Goal: Task Accomplishment & Management: Complete application form

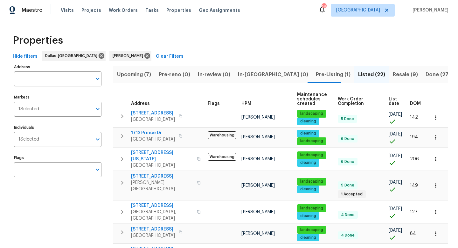
scroll to position [157, 0]
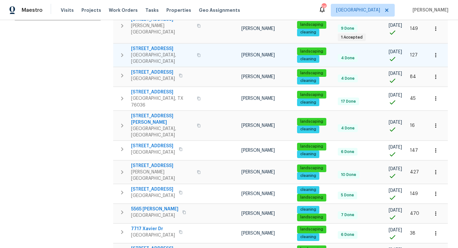
click at [161, 46] on span "2233 Old Foundry Rd" at bounding box center [162, 49] width 62 height 6
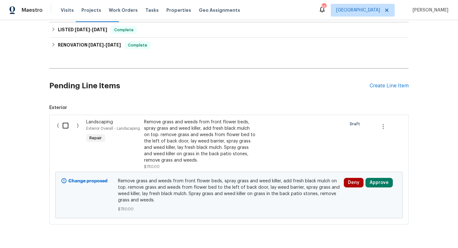
scroll to position [113, 0]
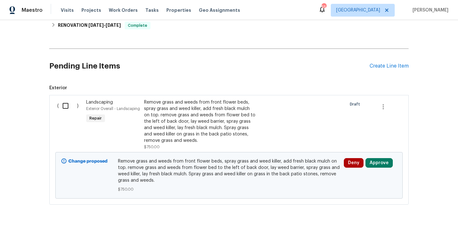
click at [67, 105] on input "checkbox" at bounding box center [68, 105] width 18 height 13
checkbox input "true"
click at [408, 230] on span "Create Work Order" at bounding box center [422, 232] width 42 height 8
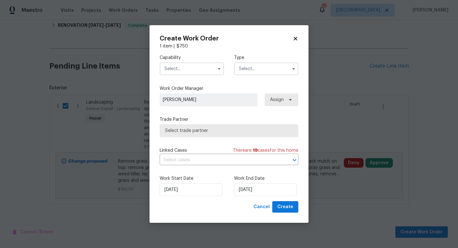
click at [193, 68] on input "text" at bounding box center [192, 68] width 64 height 13
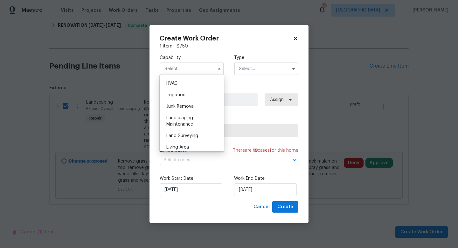
scroll to position [385, 0]
click at [187, 115] on span "Landscaping Maintenance" at bounding box center [179, 119] width 27 height 11
type input "Landscaping Maintenance"
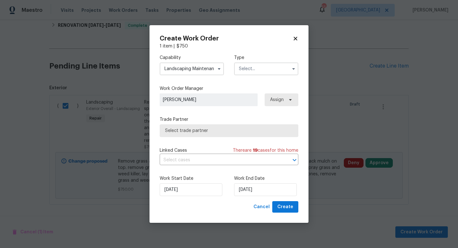
click at [255, 67] on input "text" at bounding box center [266, 68] width 64 height 13
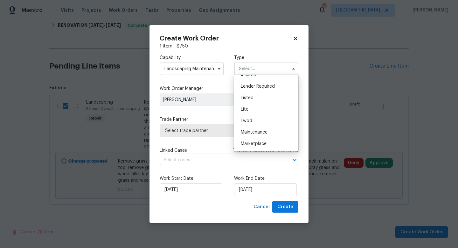
scroll to position [54, 0]
click at [258, 97] on div "Listed" at bounding box center [266, 96] width 61 height 11
type input "Listed"
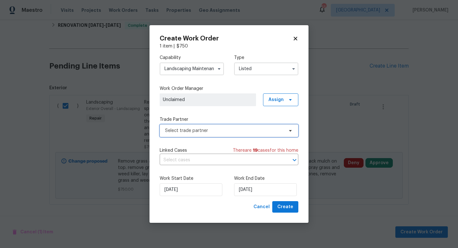
click at [221, 132] on span "Select trade partner" at bounding box center [224, 130] width 119 height 6
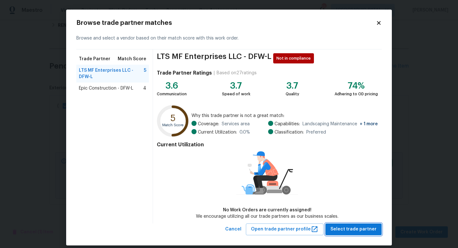
click at [346, 229] on span "Select trade partner" at bounding box center [354, 229] width 46 height 8
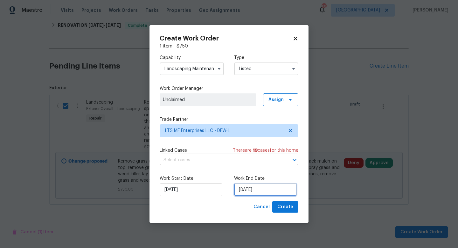
click at [271, 189] on input "[DATE]" at bounding box center [265, 189] width 63 height 13
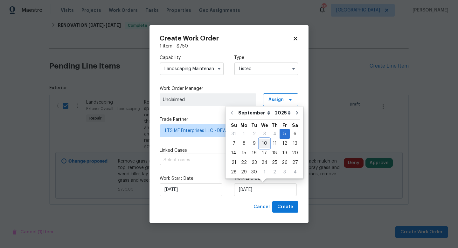
click at [263, 144] on div "10" at bounding box center [264, 143] width 11 height 9
type input "9/10/2025"
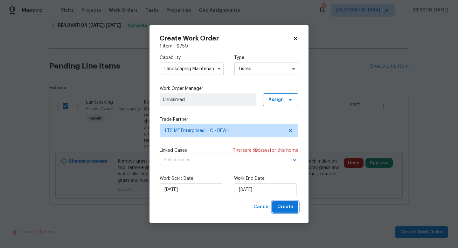
click at [285, 207] on span "Create" at bounding box center [286, 207] width 16 height 8
checkbox input "false"
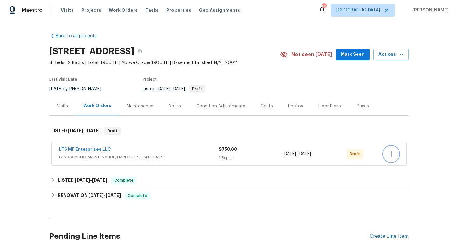
click at [391, 156] on icon "button" at bounding box center [391, 153] width 1 height 5
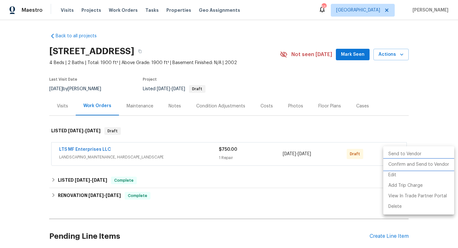
click at [394, 164] on li "Confirm and Send to Vendor" at bounding box center [419, 164] width 71 height 11
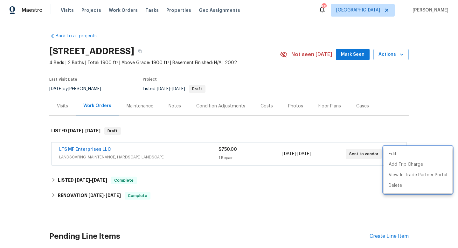
click at [386, 117] on div at bounding box center [229, 124] width 458 height 248
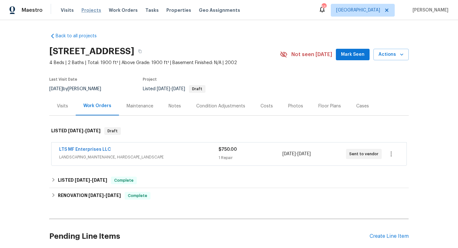
click at [87, 10] on span "Projects" at bounding box center [91, 10] width 20 height 6
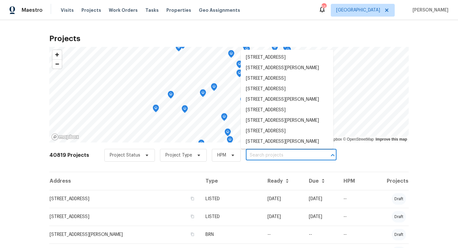
click at [257, 155] on input "text" at bounding box center [282, 155] width 73 height 10
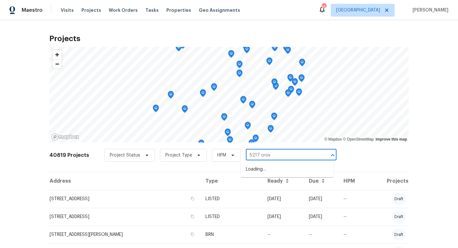
type input "5217 cross"
click at [258, 168] on li "[STREET_ADDRESS]" at bounding box center [287, 169] width 93 height 11
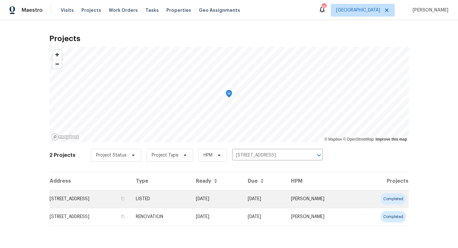
click at [191, 194] on td "LISTED" at bounding box center [161, 199] width 60 height 18
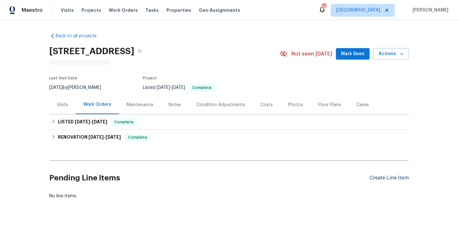
click at [384, 179] on div "Create Line Item" at bounding box center [389, 178] width 39 height 6
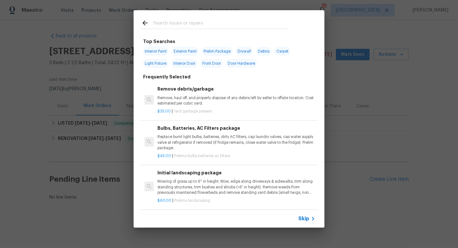
click at [302, 220] on span "Skip" at bounding box center [304, 218] width 11 height 6
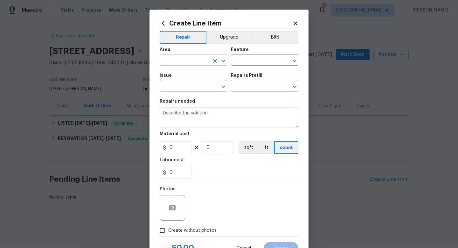
click at [179, 63] on input "text" at bounding box center [185, 61] width 50 height 10
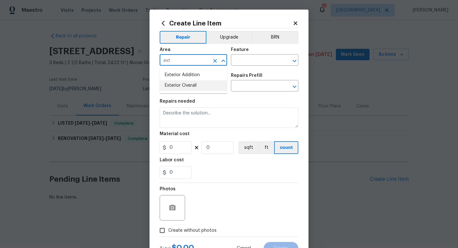
click at [185, 82] on li "Exterior Overall" at bounding box center [193, 85] width 67 height 11
type input "Exterior Overall"
click at [241, 63] on input "text" at bounding box center [256, 61] width 50 height 10
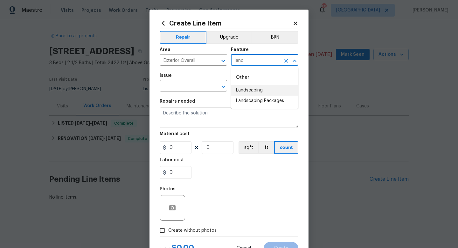
click at [243, 88] on li "Landscaping" at bounding box center [264, 90] width 67 height 11
type input "Landscaping"
click at [198, 85] on input "text" at bounding box center [185, 86] width 50 height 10
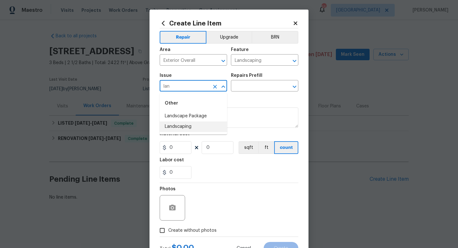
click at [198, 126] on li "Landscaping" at bounding box center [193, 126] width 67 height 11
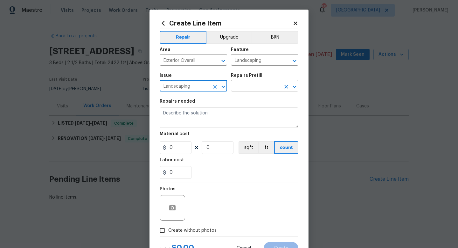
type input "Landscaping"
click at [248, 87] on input "text" at bounding box center [256, 86] width 50 height 10
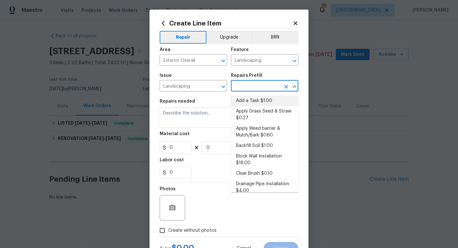
click at [249, 103] on li "Add a Task $1.00" at bounding box center [264, 100] width 67 height 11
type input "Add a Task $1.00"
type textarea "HPM to detail"
type input "1"
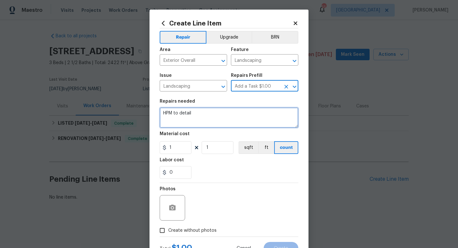
click at [228, 110] on textarea "HPM to detail" at bounding box center [229, 117] width 139 height 20
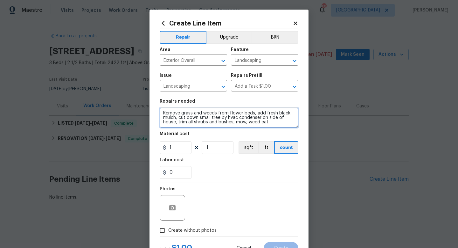
type textarea "Remove grass and weeds from flower beds, add fresh black mulch, cut down small …"
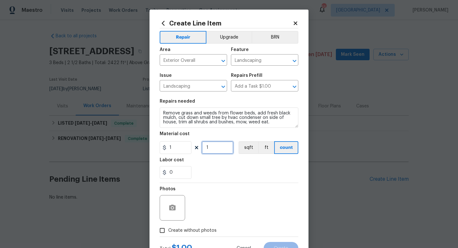
click at [211, 148] on input "1" at bounding box center [218, 147] width 32 height 13
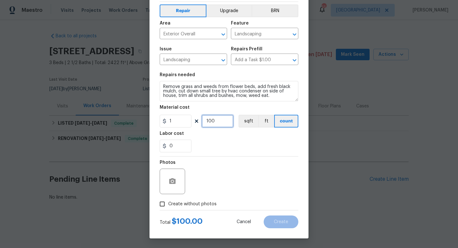
type input "100"
click at [187, 203] on span "Create without photos" at bounding box center [192, 204] width 48 height 7
click at [168, 203] on input "Create without photos" at bounding box center [162, 204] width 12 height 12
checkbox input "true"
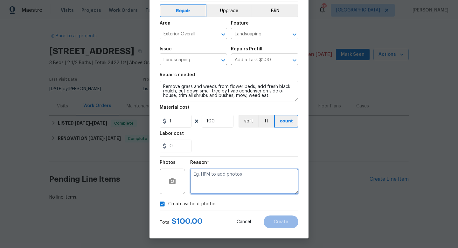
click at [215, 182] on textarea at bounding box center [244, 180] width 108 height 25
type textarea "w"
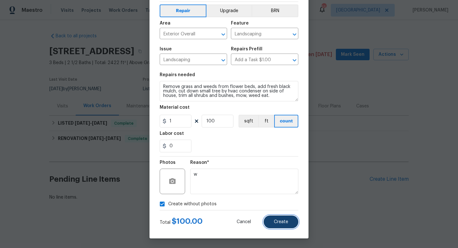
click at [279, 222] on span "Create" at bounding box center [281, 221] width 14 height 5
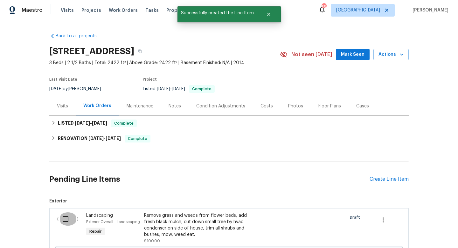
click at [67, 218] on input "checkbox" at bounding box center [68, 218] width 18 height 13
checkbox input "true"
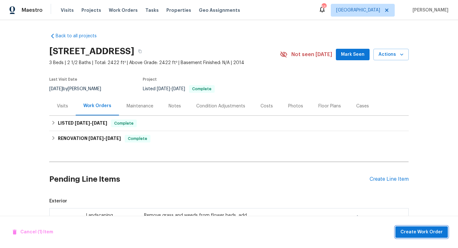
click at [404, 229] on span "Create Work Order" at bounding box center [422, 232] width 42 height 8
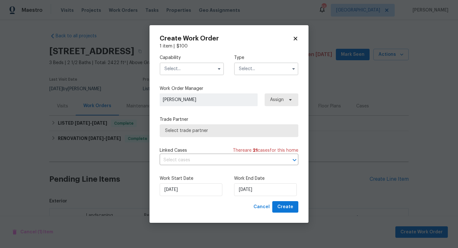
click at [186, 67] on input "text" at bounding box center [192, 68] width 64 height 13
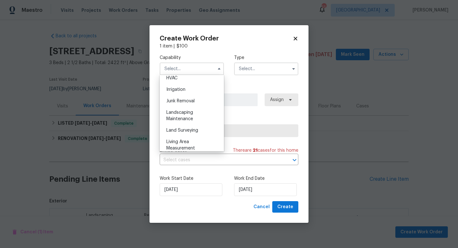
scroll to position [392, 0]
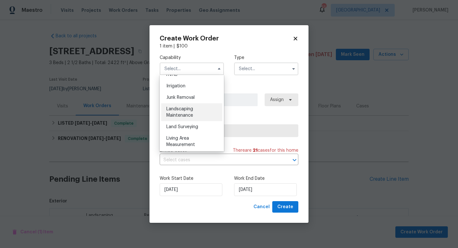
click at [188, 113] on div "Landscaping Maintenance" at bounding box center [191, 112] width 61 height 18
type input "Landscaping Maintenance"
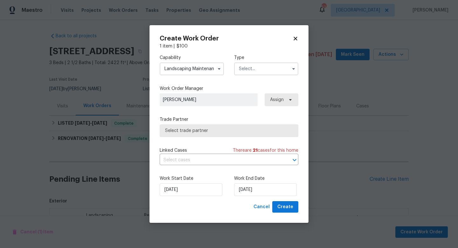
click at [255, 71] on input "text" at bounding box center [266, 68] width 64 height 13
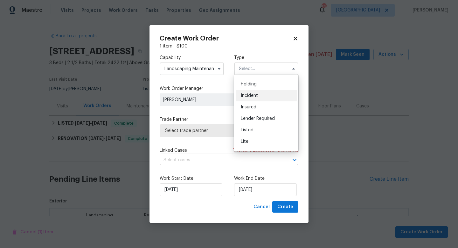
scroll to position [27, 0]
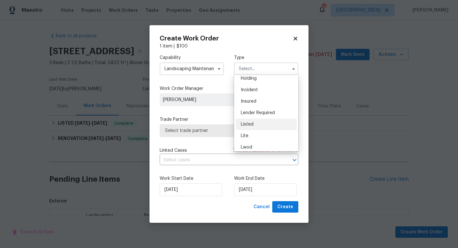
click at [257, 123] on div "Listed" at bounding box center [266, 123] width 61 height 11
type input "Listed"
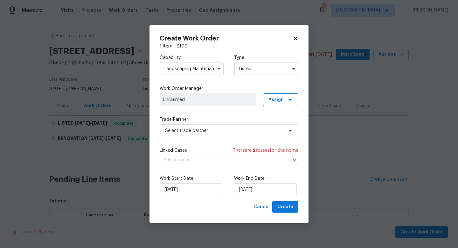
scroll to position [0, 0]
click at [217, 134] on span "Select trade partner" at bounding box center [229, 130] width 139 height 13
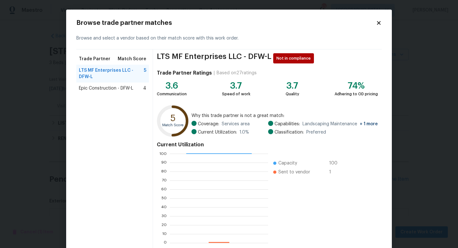
scroll to position [33, 0]
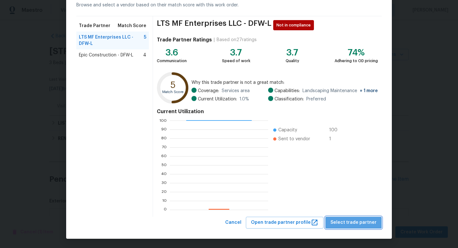
click at [362, 222] on span "Select trade partner" at bounding box center [354, 222] width 46 height 8
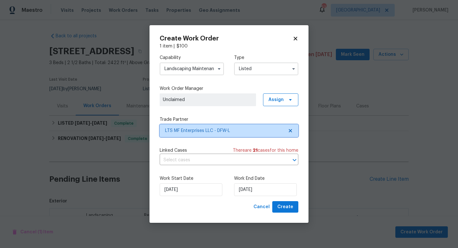
scroll to position [0, 0]
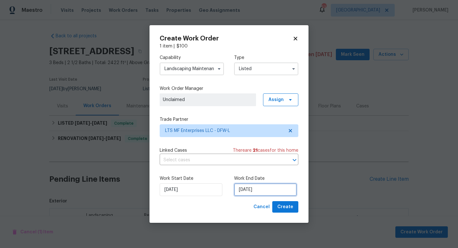
click at [259, 192] on input "[DATE]" at bounding box center [265, 189] width 63 height 13
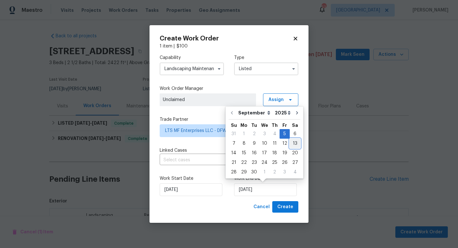
click at [292, 143] on div "13" at bounding box center [295, 143] width 11 height 9
type input "[DATE]"
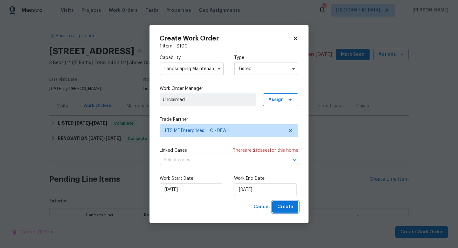
click at [283, 206] on span "Create" at bounding box center [286, 207] width 16 height 8
checkbox input "false"
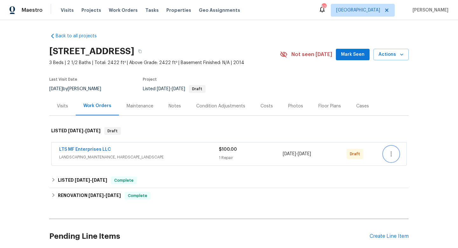
click at [392, 151] on icon "button" at bounding box center [392, 154] width 8 height 8
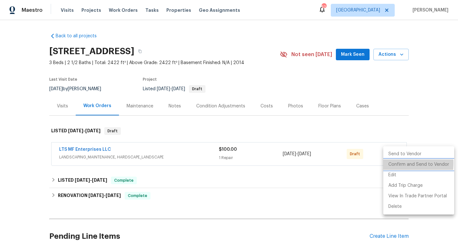
click at [395, 163] on li "Confirm and Send to Vendor" at bounding box center [419, 164] width 71 height 11
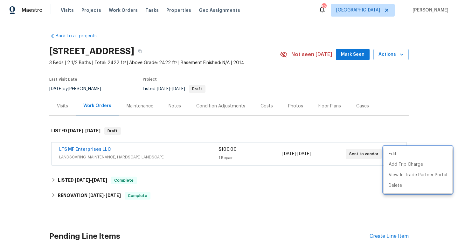
click at [383, 124] on div at bounding box center [229, 124] width 458 height 248
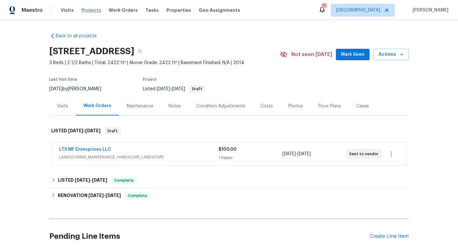
click at [89, 11] on span "Projects" at bounding box center [91, 10] width 20 height 6
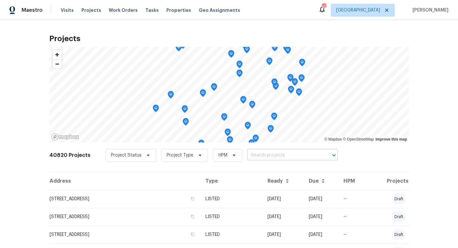
click at [267, 156] on input "text" at bounding box center [283, 155] width 73 height 10
type input "5565"
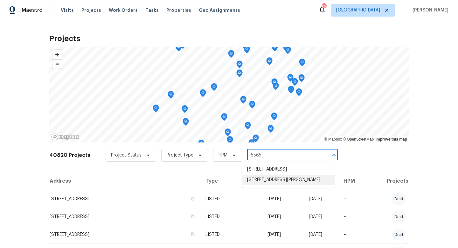
click at [281, 185] on li "[STREET_ADDRESS][PERSON_NAME]" at bounding box center [288, 179] width 93 height 11
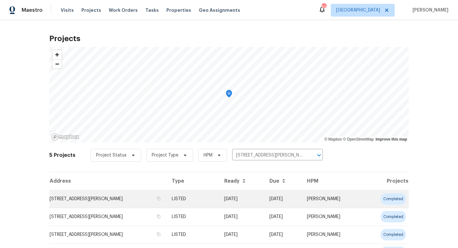
click at [257, 196] on td "03/26/25" at bounding box center [241, 199] width 45 height 18
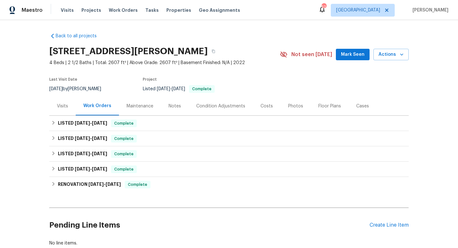
click at [379, 228] on div "Pending Line Items Create Line Item" at bounding box center [229, 225] width 360 height 30
click at [379, 225] on div "Create Line Item" at bounding box center [389, 225] width 39 height 6
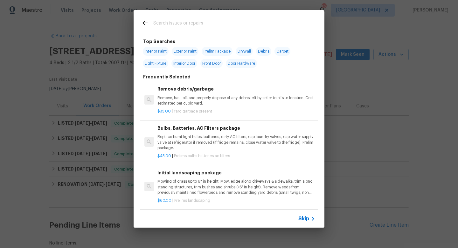
click at [304, 217] on span "Skip" at bounding box center [304, 218] width 11 height 6
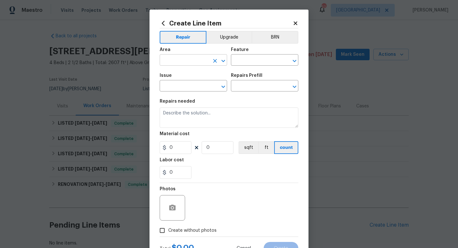
click at [179, 61] on input "text" at bounding box center [185, 61] width 50 height 10
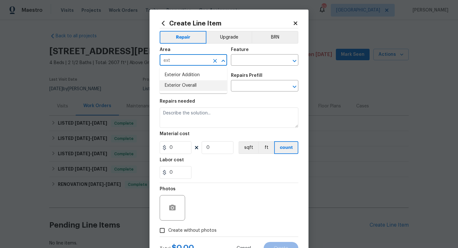
click at [185, 85] on li "Exterior Overall" at bounding box center [193, 85] width 67 height 11
type input "Exterior Overall"
click at [243, 64] on input "text" at bounding box center [256, 61] width 50 height 10
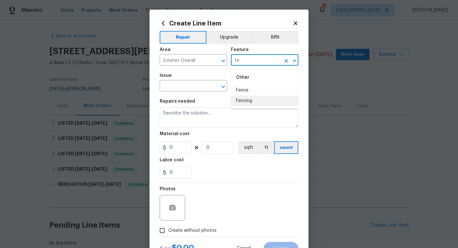
click at [245, 99] on li "Fencing" at bounding box center [264, 100] width 67 height 11
type input "Fencing"
click at [195, 89] on input "text" at bounding box center [185, 86] width 50 height 10
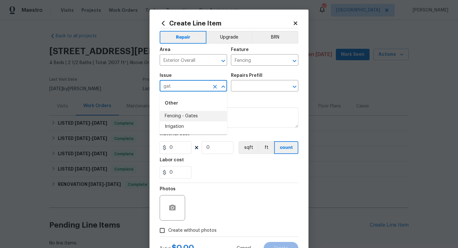
click at [195, 112] on li "Fencing - Gates" at bounding box center [193, 116] width 67 height 11
type input "Fencing - Gates"
click at [244, 88] on input "text" at bounding box center [256, 86] width 50 height 10
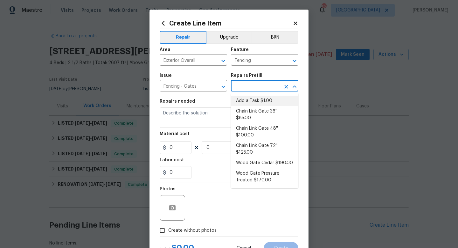
click at [256, 102] on li "Add a Task $1.00" at bounding box center [264, 100] width 67 height 11
type input "Add a Task $1.00"
type textarea "HPM to detail"
type input "1"
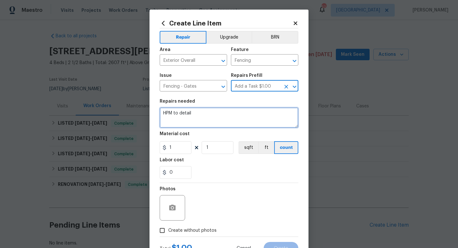
click at [238, 114] on textarea "HPM to detail" at bounding box center [229, 117] width 139 height 20
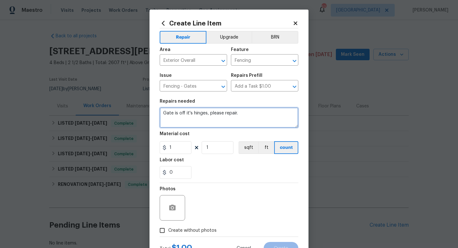
type textarea "Gate is off it's hinges, please repair."
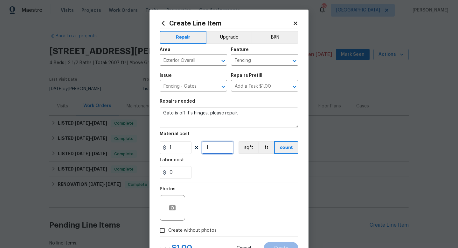
click at [227, 148] on input "1" at bounding box center [218, 147] width 32 height 13
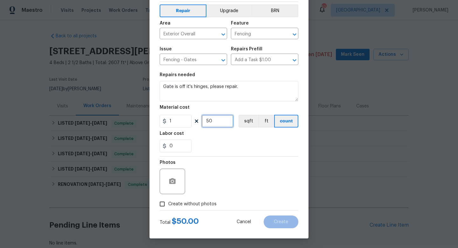
type input "50"
click at [200, 203] on span "Create without photos" at bounding box center [192, 204] width 48 height 7
click at [168, 203] on input "Create without photos" at bounding box center [162, 204] width 12 height 12
checkbox input "true"
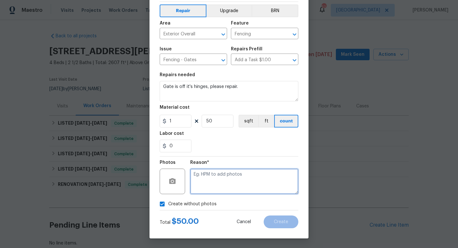
click at [209, 180] on textarea at bounding box center [244, 180] width 108 height 25
type textarea "w"
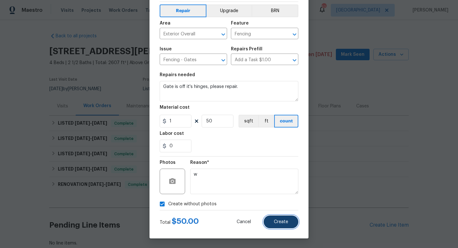
click at [280, 222] on span "Create" at bounding box center [281, 221] width 14 height 5
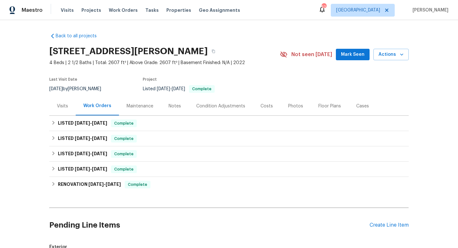
scroll to position [114, 0]
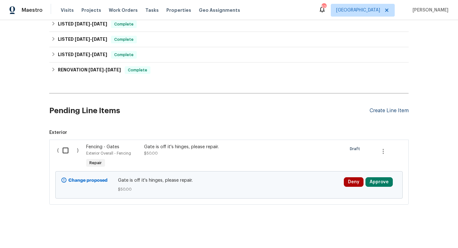
click at [385, 110] on div "Create Line Item" at bounding box center [389, 111] width 39 height 6
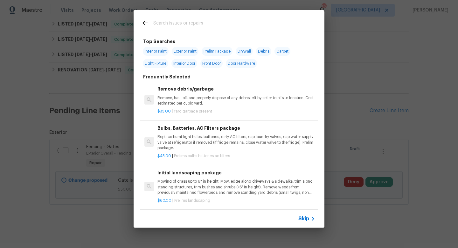
click at [305, 218] on span "Skip" at bounding box center [304, 218] width 11 height 6
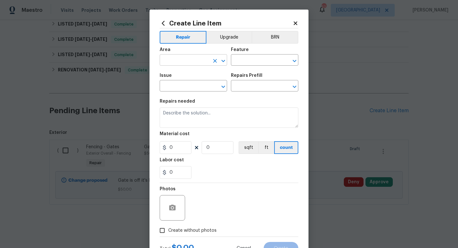
click at [175, 59] on input "text" at bounding box center [185, 61] width 50 height 10
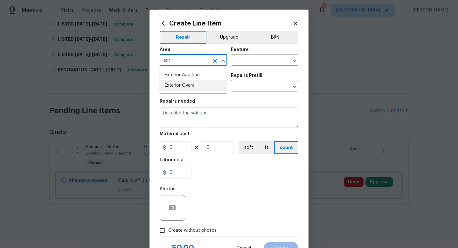
click at [184, 88] on li "Exterior Overall" at bounding box center [193, 85] width 67 height 11
type input "Exterior Overall"
click at [242, 62] on input "text" at bounding box center [256, 61] width 50 height 10
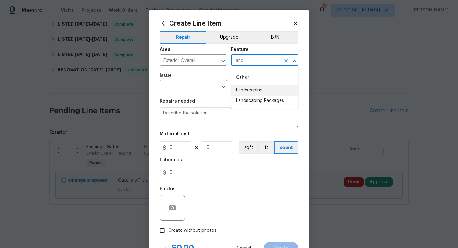
click at [250, 92] on li "Landscaping" at bounding box center [264, 90] width 67 height 11
type input "Landscaping"
click at [197, 87] on input "text" at bounding box center [185, 86] width 50 height 10
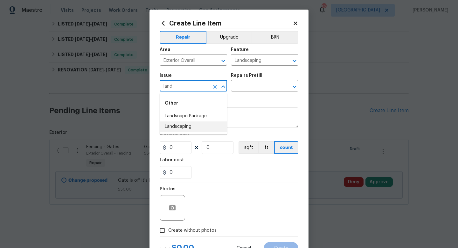
click at [198, 126] on li "Landscaping" at bounding box center [193, 126] width 67 height 11
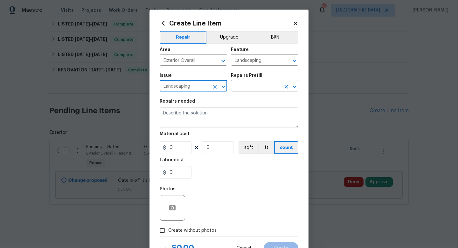
type input "Landscaping"
click at [240, 90] on input "text" at bounding box center [256, 86] width 50 height 10
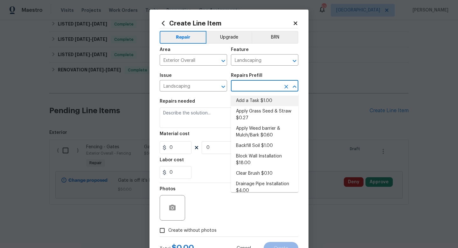
click at [240, 100] on li "Add a Task $1.00" at bounding box center [264, 100] width 67 height 11
type input "Add a Task $1.00"
type textarea "HPM to detail"
type input "1"
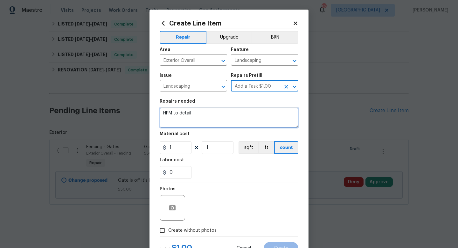
click at [215, 115] on textarea "HPM to detail" at bounding box center [229, 117] width 139 height 20
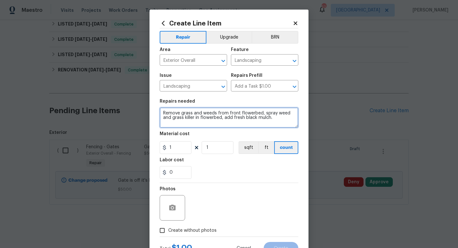
type textarea "Remove grass and weeds from front flowerbed, spray weed and grass killer in flo…"
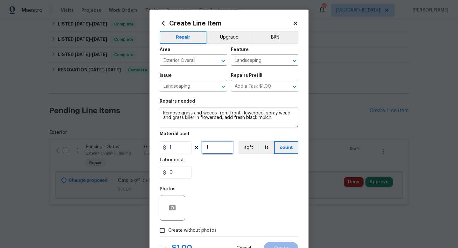
click at [222, 150] on input "1" at bounding box center [218, 147] width 32 height 13
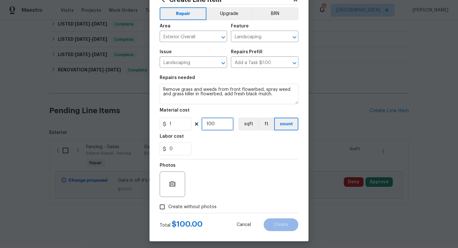
scroll to position [27, 0]
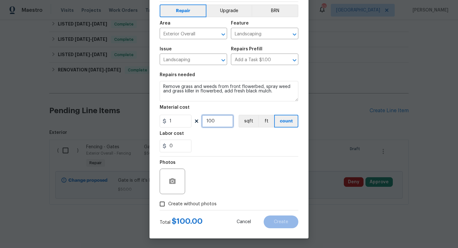
type input "100"
click at [194, 202] on span "Create without photos" at bounding box center [192, 204] width 48 height 7
click at [168, 202] on input "Create without photos" at bounding box center [162, 204] width 12 height 12
checkbox input "true"
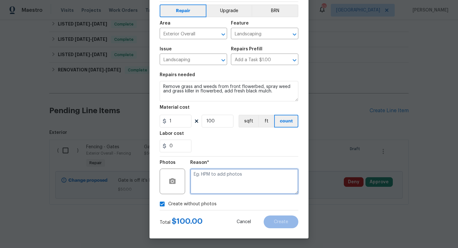
click at [210, 183] on textarea at bounding box center [244, 180] width 108 height 25
type textarea "w"
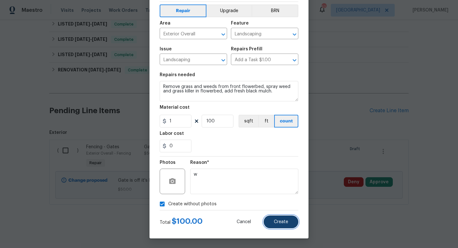
click at [274, 223] on span "Create" at bounding box center [281, 221] width 14 height 5
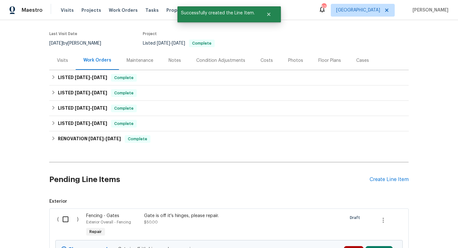
scroll to position [114, 0]
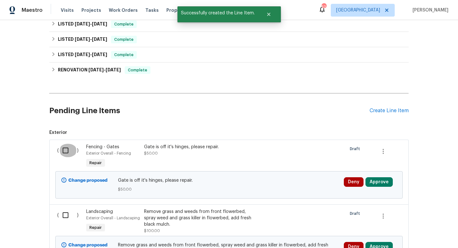
click at [67, 150] on input "checkbox" at bounding box center [68, 150] width 18 height 13
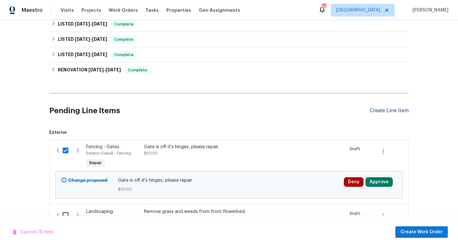
click at [383, 111] on div "Create Line Item" at bounding box center [389, 111] width 39 height 6
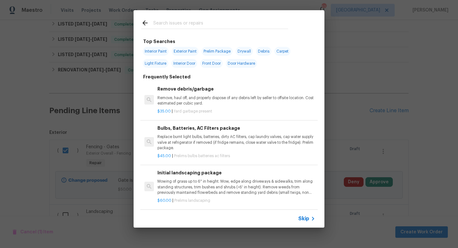
click at [309, 217] on span "Skip" at bounding box center [304, 218] width 11 height 6
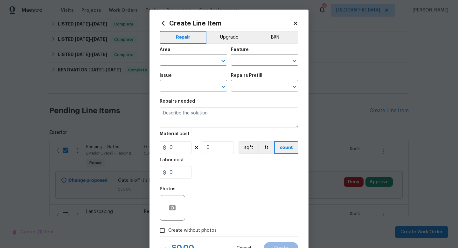
click at [295, 23] on icon at bounding box center [296, 23] width 4 height 4
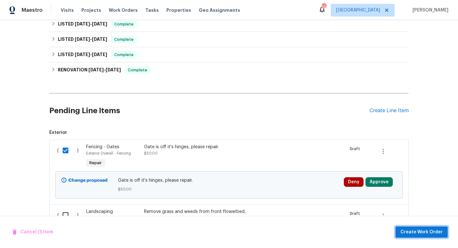
click at [435, 233] on span "Create Work Order" at bounding box center [422, 232] width 42 height 8
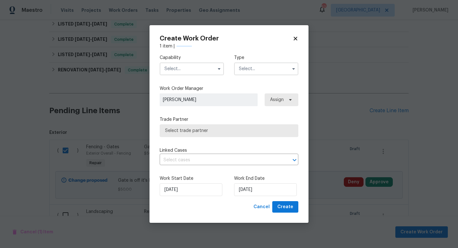
checkbox input "false"
click at [179, 71] on input "text" at bounding box center [192, 68] width 64 height 13
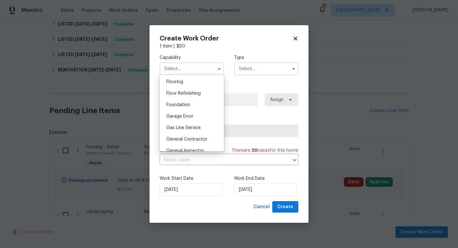
scroll to position [249, 0]
click at [296, 39] on icon at bounding box center [296, 39] width 4 height 4
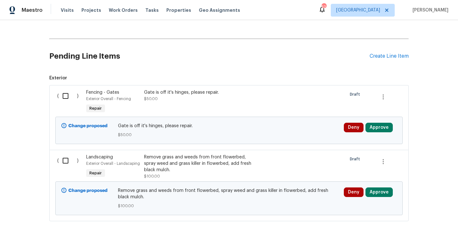
scroll to position [186, 0]
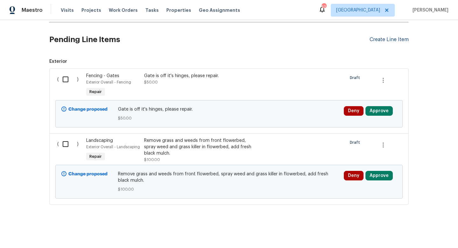
click at [379, 38] on div "Create Line Item" at bounding box center [389, 40] width 39 height 6
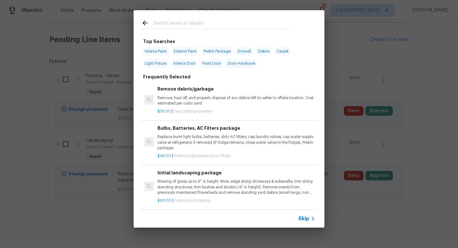
click at [306, 219] on span "Skip" at bounding box center [304, 218] width 11 height 6
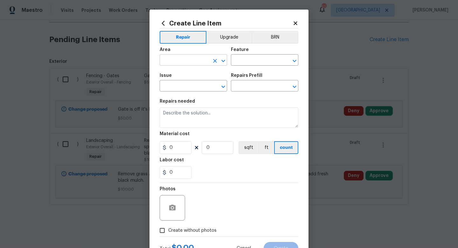
click at [182, 60] on input "text" at bounding box center [185, 61] width 50 height 10
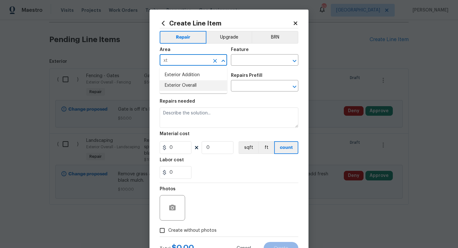
click at [187, 89] on li "Exterior Overall" at bounding box center [193, 85] width 67 height 11
type input "Exterior Overall"
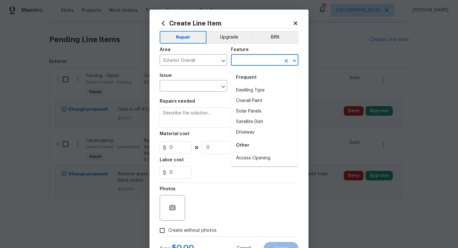
click at [240, 63] on input "text" at bounding box center [256, 61] width 50 height 10
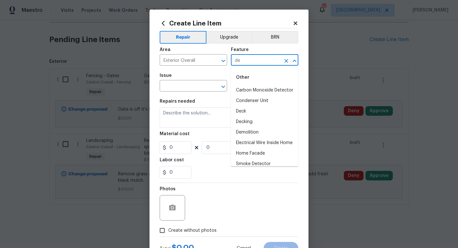
type input "d"
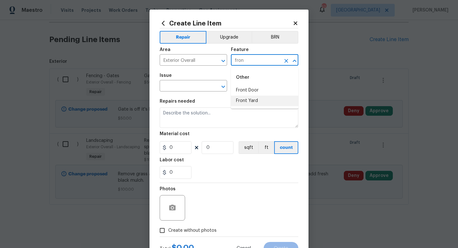
click at [245, 102] on li "Front Yard" at bounding box center [264, 100] width 67 height 11
type input "Front Yard"
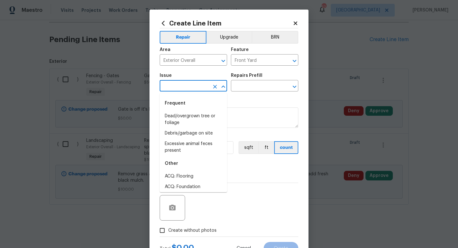
click at [184, 89] on input "text" at bounding box center [185, 86] width 50 height 10
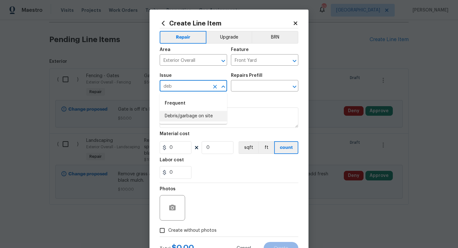
click at [191, 120] on li "Debris/garbage on site" at bounding box center [193, 116] width 67 height 11
type input "Debris/garbage on site"
click at [250, 78] on div "Repairs Prefill" at bounding box center [264, 77] width 67 height 8
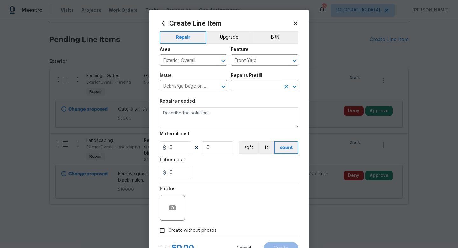
click at [250, 84] on input "text" at bounding box center [256, 86] width 50 height 10
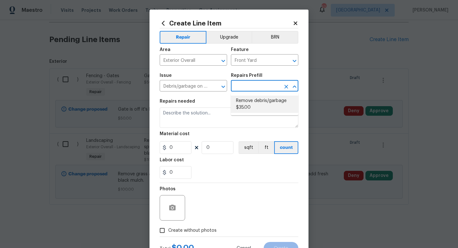
click at [248, 105] on li "Remove debris/garbage $35.00" at bounding box center [264, 103] width 67 height 17
type input "Remove debris/garbage $35.00"
type textarea "Remove, haul off, and properly dispose of any debris left by seller to offsite …"
type input "35"
type input "1"
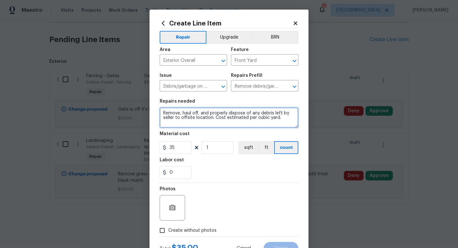
click at [163, 114] on textarea "Remove, haul off, and properly dispose of any debris left by seller to offsite …" at bounding box center [229, 117] width 139 height 20
type textarea "Remove street sign someone placed behind hvac condenser on side of house. Remov…"
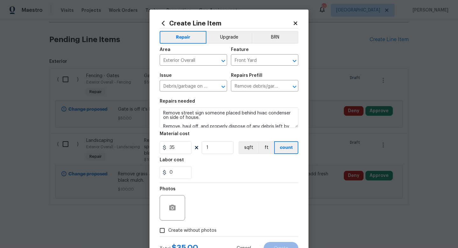
click at [185, 229] on span "Create without photos" at bounding box center [192, 230] width 48 height 7
click at [168, 229] on input "Create without photos" at bounding box center [162, 230] width 12 height 12
checkbox input "true"
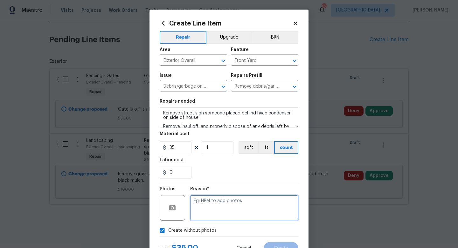
click at [214, 204] on textarea at bounding box center [244, 207] width 108 height 25
type textarea "w"
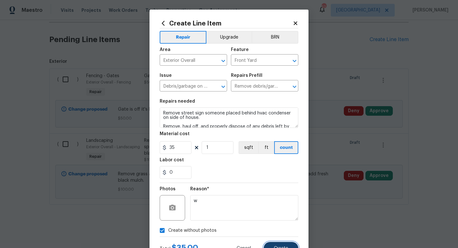
click at [278, 246] on span "Create" at bounding box center [281, 248] width 14 height 5
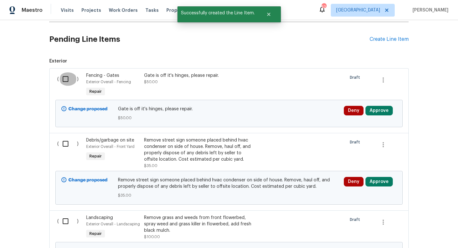
click at [66, 80] on input "checkbox" at bounding box center [68, 78] width 18 height 13
checkbox input "true"
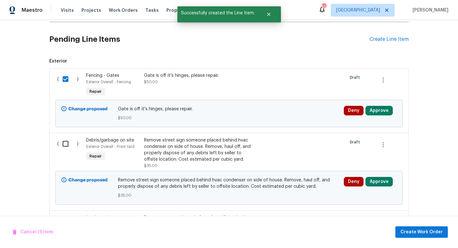
scroll to position [263, 0]
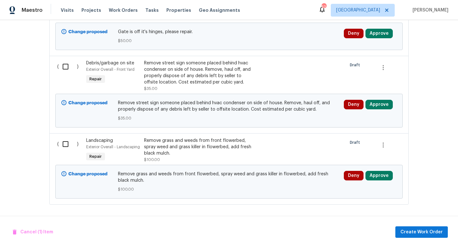
click at [67, 145] on input "checkbox" at bounding box center [68, 143] width 18 height 13
checkbox input "true"
click at [408, 232] on span "Create Work Order" at bounding box center [422, 232] width 42 height 8
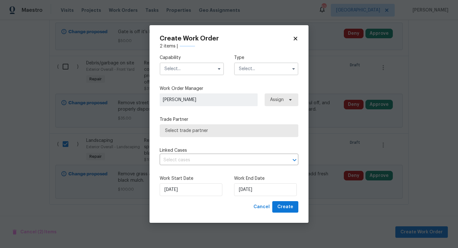
checkbox input "false"
click at [187, 69] on input "text" at bounding box center [192, 68] width 64 height 13
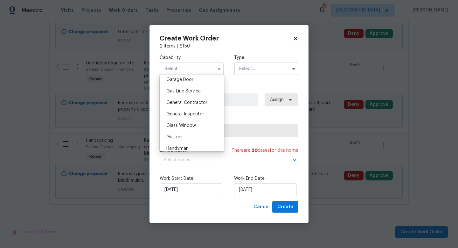
scroll to position [299, 0]
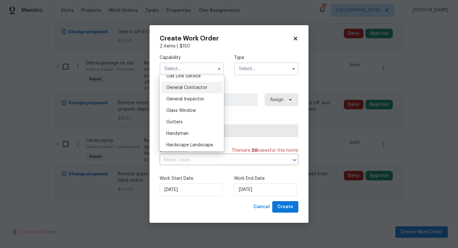
click at [190, 86] on span "General Contractor" at bounding box center [186, 87] width 41 height 4
type input "General Contractor"
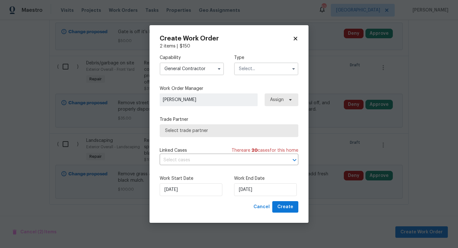
click at [253, 70] on input "text" at bounding box center [266, 68] width 64 height 13
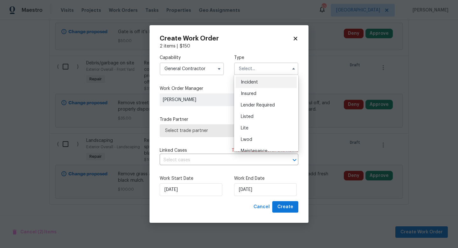
scroll to position [35, 0]
click at [256, 114] on div "Listed" at bounding box center [266, 115] width 61 height 11
type input "Listed"
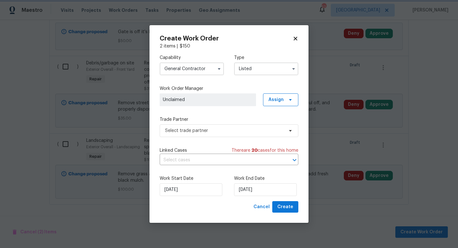
scroll to position [0, 0]
click at [224, 129] on span "Select trade partner" at bounding box center [224, 130] width 119 height 6
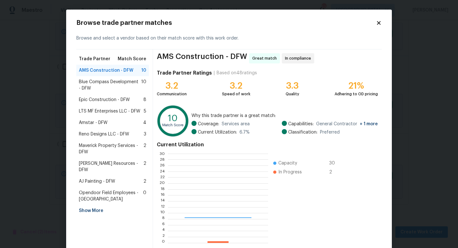
scroll to position [89, 100]
click at [127, 113] on span "LTS MF Enterprises LLC - DFW" at bounding box center [109, 111] width 61 height 6
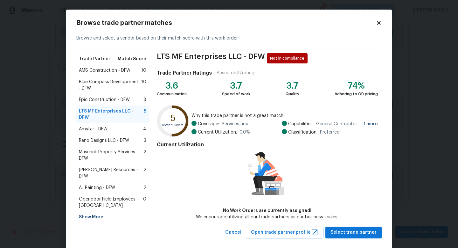
scroll to position [7, 0]
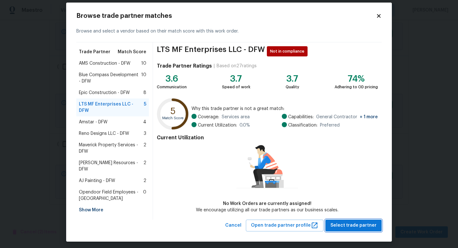
click at [340, 222] on span "Select trade partner" at bounding box center [354, 225] width 46 height 8
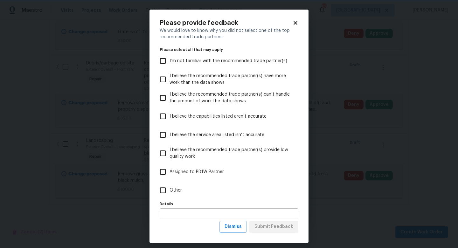
scroll to position [0, 0]
click at [172, 189] on span "Other" at bounding box center [176, 190] width 12 height 7
click at [170, 189] on input "Other" at bounding box center [162, 189] width 13 height 13
checkbox input "true"
click at [277, 227] on span "Submit Feedback" at bounding box center [274, 226] width 39 height 8
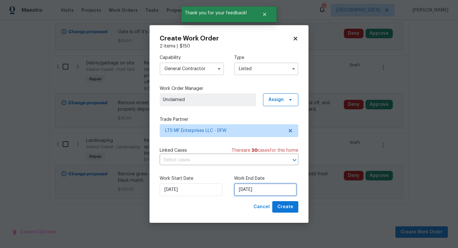
click at [267, 187] on input "[DATE]" at bounding box center [265, 189] width 63 height 13
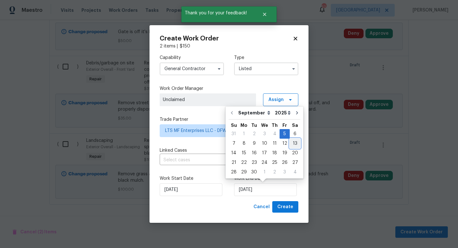
click at [291, 141] on div "13" at bounding box center [295, 143] width 11 height 9
type input "9/13/2025"
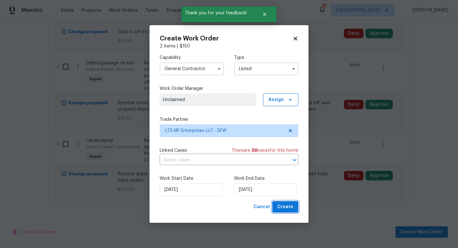
click at [284, 210] on span "Create" at bounding box center [286, 207] width 16 height 8
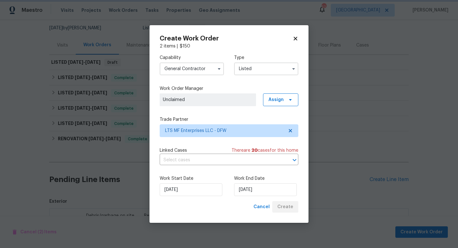
scroll to position [142, 0]
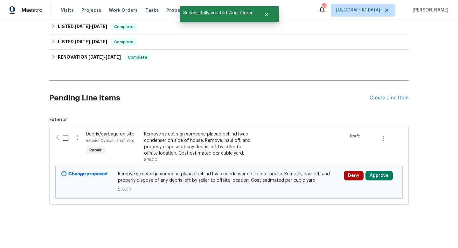
click at [67, 137] on input "checkbox" at bounding box center [68, 137] width 18 height 13
checkbox input "true"
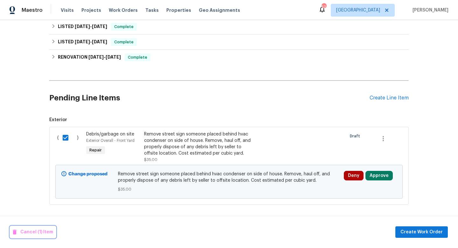
click at [43, 232] on span "Cancel (1) Item" at bounding box center [33, 232] width 40 height 8
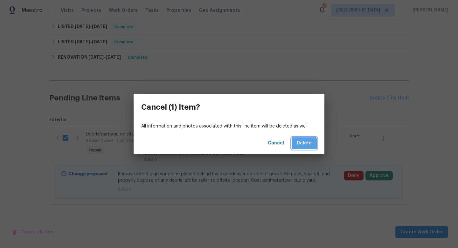
click at [308, 140] on span "Delete" at bounding box center [304, 143] width 15 height 8
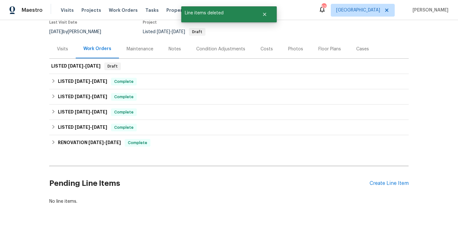
scroll to position [57, 0]
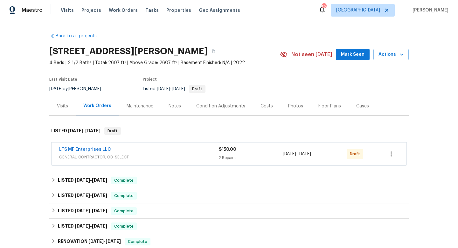
click at [91, 144] on div "LTS MF Enterprises LLC GENERAL_CONTRACTOR, OD_SELECT $150.00 2 Repairs [DATE] -…" at bounding box center [229, 153] width 355 height 23
click at [91, 148] on link "LTS MF Enterprises LLC" at bounding box center [85, 149] width 52 height 4
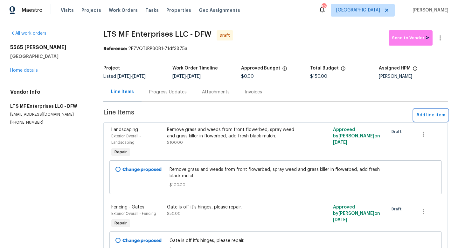
click at [428, 113] on span "Add line item" at bounding box center [431, 115] width 29 height 8
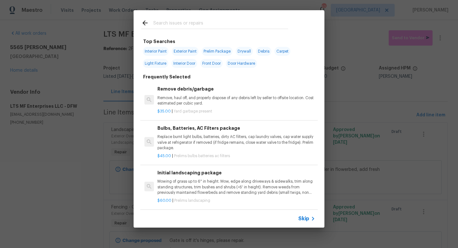
click at [303, 218] on span "Skip" at bounding box center [304, 218] width 11 height 6
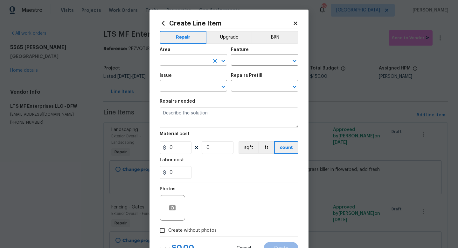
click at [185, 64] on input "text" at bounding box center [185, 61] width 50 height 10
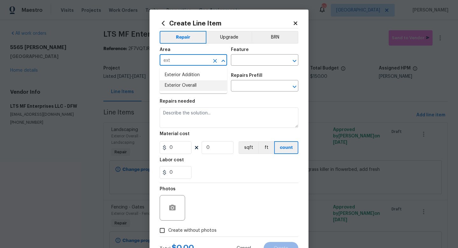
click at [190, 85] on li "Exterior Overall" at bounding box center [193, 85] width 67 height 11
type input "Exterior Overall"
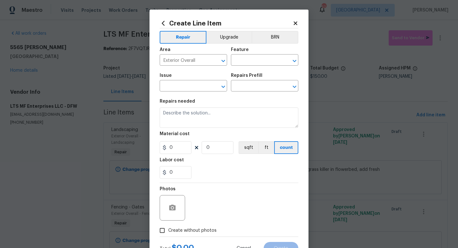
click at [236, 66] on div "Area Exterior Overall ​ Feature ​" at bounding box center [229, 57] width 139 height 26
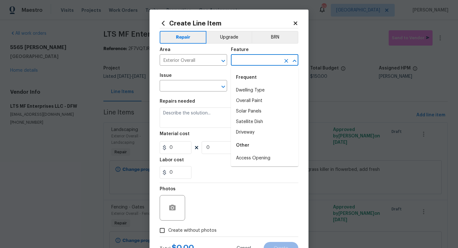
click at [239, 61] on input "text" at bounding box center [256, 61] width 50 height 10
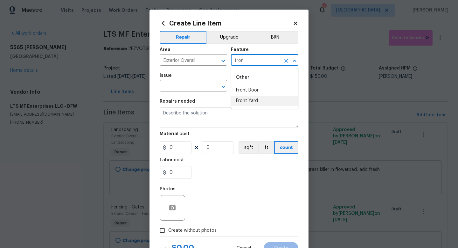
click at [244, 98] on li "Front Yard" at bounding box center [264, 100] width 67 height 11
type input "Front Yard"
click at [199, 87] on input "text" at bounding box center [185, 86] width 50 height 10
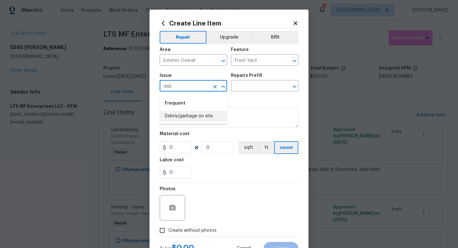
click at [202, 113] on li "Debris/garbage on site" at bounding box center [193, 116] width 67 height 11
type input "Debris/garbage on site"
click at [239, 91] on body "Maestro Visits Projects Work Orders Tasks Properties Geo Assignments 52 [GEOGRA…" at bounding box center [229, 124] width 458 height 248
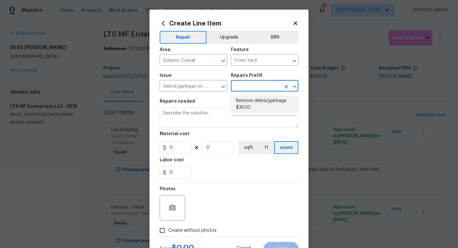
click at [240, 102] on li "Remove debris/garbage $35.00" at bounding box center [264, 103] width 67 height 17
type input "Remove debris/garbage $35.00"
type textarea "Remove, haul off, and properly dispose of any debris left by seller to offsite …"
type input "35"
type input "1"
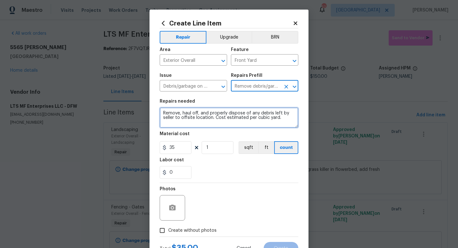
click at [163, 113] on textarea "Remove, haul off, and properly dispose of any debris left by seller to offsite …" at bounding box center [229, 117] width 139 height 20
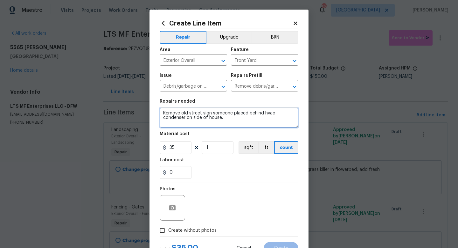
scroll to position [27, 0]
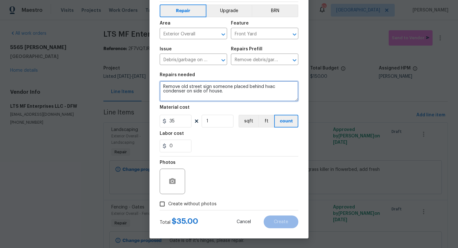
type textarea "Remove old street sign someone placed behind hvac condenser on side of house."
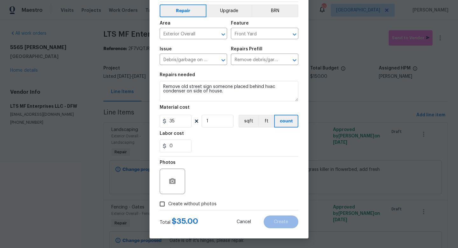
click at [204, 203] on span "Create without photos" at bounding box center [192, 204] width 48 height 7
click at [168, 203] on input "Create without photos" at bounding box center [162, 204] width 12 height 12
checkbox input "true"
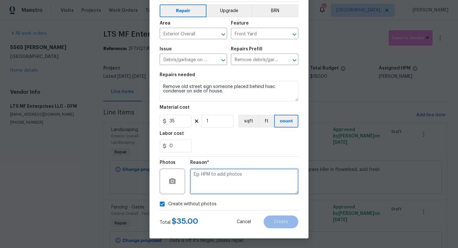
click at [223, 185] on textarea at bounding box center [244, 180] width 108 height 25
type textarea "w"
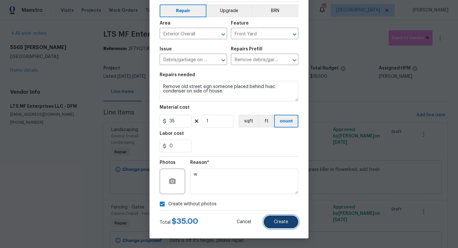
click at [281, 224] on button "Create" at bounding box center [281, 221] width 35 height 13
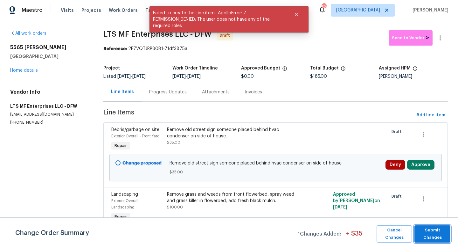
click at [429, 232] on span "Submit Changes" at bounding box center [433, 233] width 30 height 15
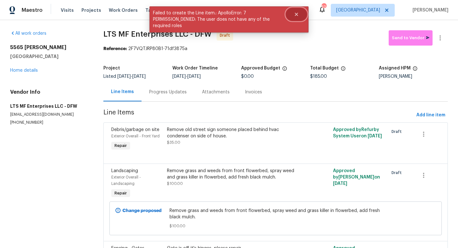
click at [297, 15] on icon "Close" at bounding box center [296, 14] width 5 height 5
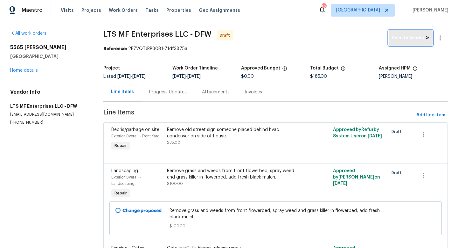
click at [400, 42] on button "Send to Vendor" at bounding box center [411, 37] width 44 height 15
click at [31, 67] on div "[STREET_ADDRESS] Home details" at bounding box center [49, 58] width 78 height 29
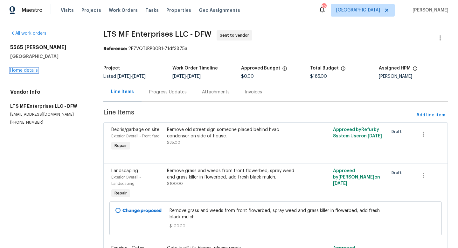
click at [30, 71] on link "Home details" at bounding box center [24, 70] width 28 height 4
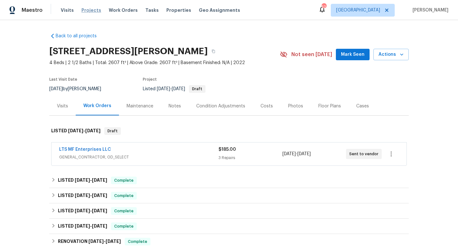
click at [85, 10] on span "Projects" at bounding box center [91, 10] width 20 height 6
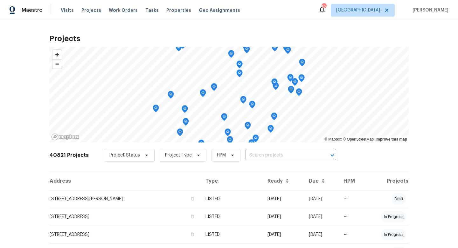
click at [259, 155] on input "text" at bounding box center [282, 155] width 73 height 10
type input "2214 tree"
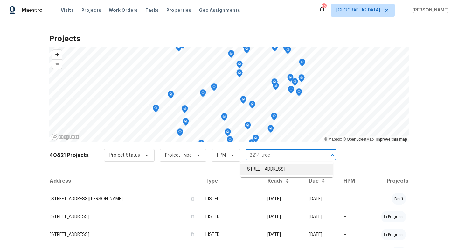
click at [266, 168] on li "[STREET_ADDRESS]" at bounding box center [287, 169] width 93 height 11
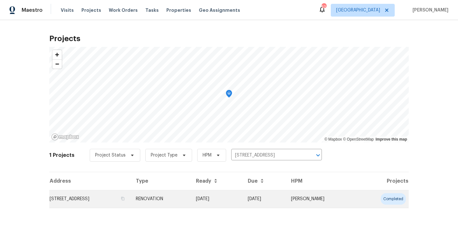
click at [243, 198] on td "07/29/25" at bounding box center [217, 199] width 52 height 18
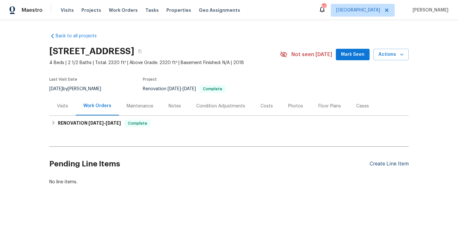
click at [376, 163] on div "Create Line Item" at bounding box center [389, 164] width 39 height 6
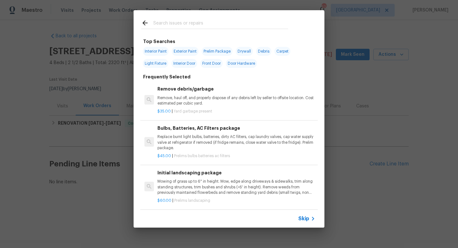
click at [306, 220] on span "Skip" at bounding box center [304, 218] width 11 height 6
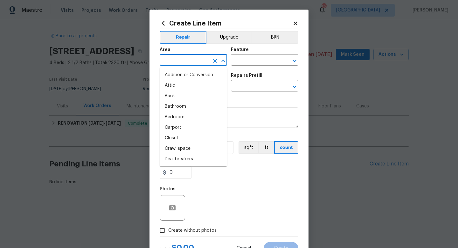
click at [178, 61] on input "text" at bounding box center [185, 61] width 50 height 10
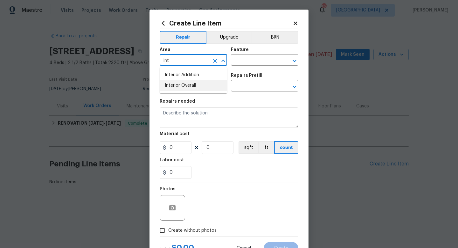
click at [187, 86] on li "Interior Overall" at bounding box center [193, 85] width 67 height 11
type input "Interior Overall"
click at [242, 62] on input "text" at bounding box center [256, 61] width 50 height 10
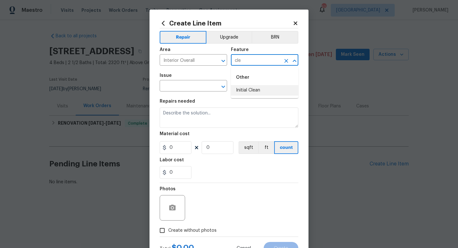
click at [248, 90] on li "Initial Clean" at bounding box center [264, 90] width 67 height 11
type input "Initial Clean"
click at [190, 87] on input "text" at bounding box center [185, 86] width 50 height 10
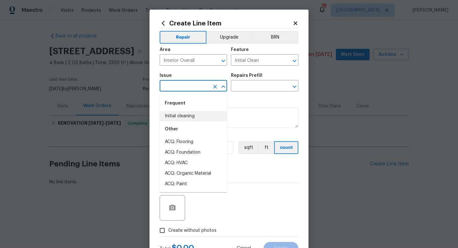
click at [188, 112] on li "Initial cleaning" at bounding box center [193, 116] width 67 height 11
type input "Initial cleaning"
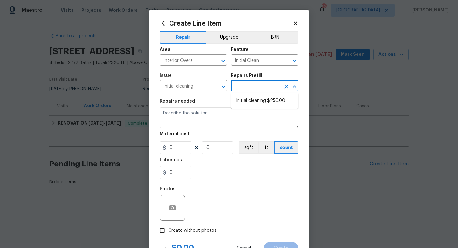
click at [244, 88] on input "text" at bounding box center [256, 86] width 50 height 10
click at [245, 99] on li "Initial cleaning $250.00" at bounding box center [264, 100] width 67 height 11
type input "Home Readiness Packages"
type input "Initial cleaning $250.00"
type textarea "1. Wipe down exterior doors and trim. 2. Clean out all exterior light fixtures …"
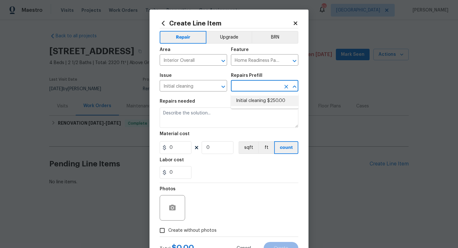
type input "250"
type input "1"
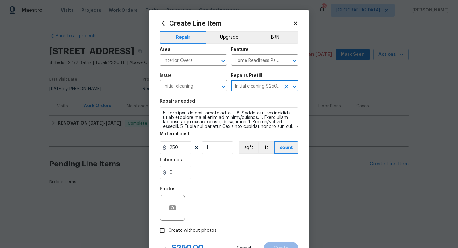
scroll to position [27, 0]
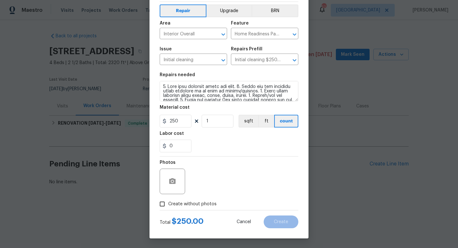
click at [187, 203] on span "Create without photos" at bounding box center [192, 204] width 48 height 7
click at [168, 203] on input "Create without photos" at bounding box center [162, 204] width 12 height 12
checkbox input "true"
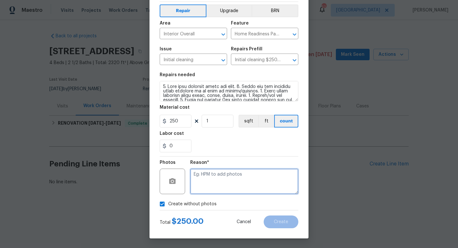
drag, startPoint x: 188, startPoint y: 198, endPoint x: 207, endPoint y: 182, distance: 24.6
click at [207, 182] on textarea at bounding box center [244, 180] width 108 height 25
type textarea "w"
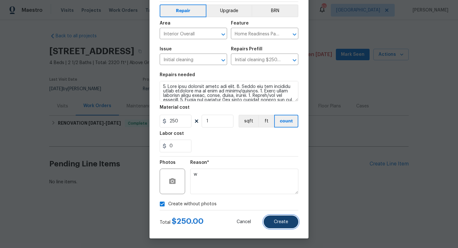
click at [285, 222] on span "Create" at bounding box center [281, 221] width 14 height 5
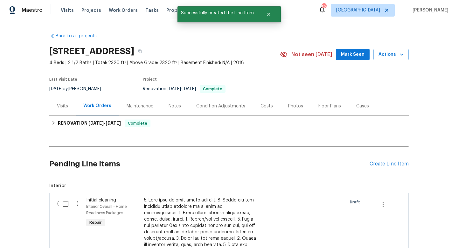
click at [64, 205] on input "checkbox" at bounding box center [68, 203] width 18 height 13
checkbox input "true"
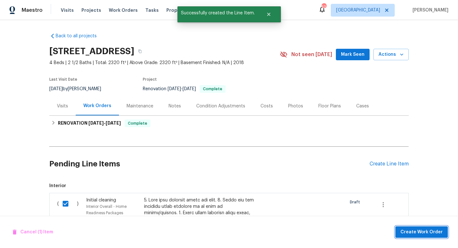
click at [410, 233] on span "Create Work Order" at bounding box center [422, 232] width 42 height 8
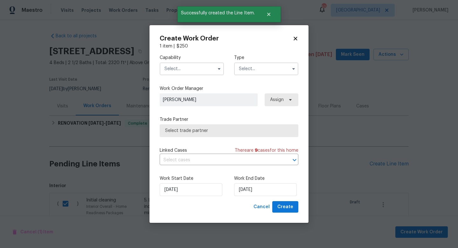
click at [183, 66] on input "text" at bounding box center [192, 68] width 64 height 13
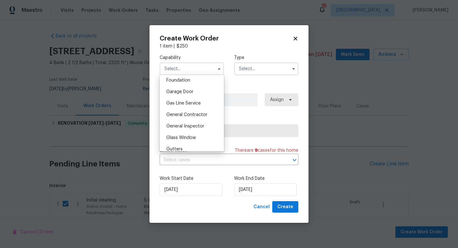
scroll to position [275, 0]
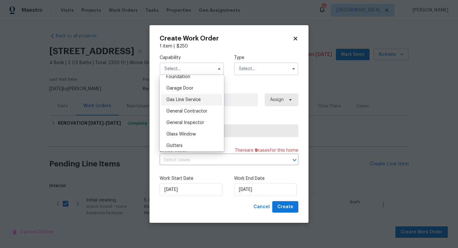
click at [184, 100] on span "Gas Line Service" at bounding box center [183, 99] width 34 height 4
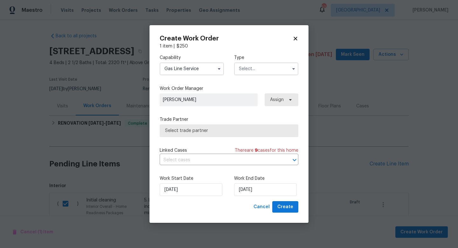
click at [195, 70] on input "Gas Line Service" at bounding box center [192, 68] width 64 height 13
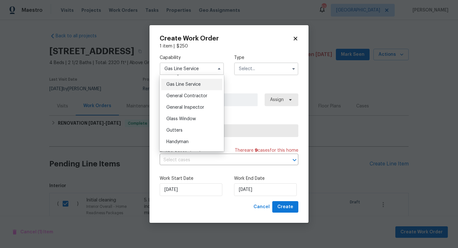
scroll to position [291, 0]
click at [188, 96] on span "General Contractor" at bounding box center [186, 95] width 41 height 4
type input "General Contractor"
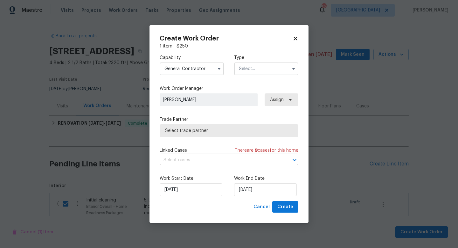
click at [245, 72] on input "text" at bounding box center [266, 68] width 64 height 13
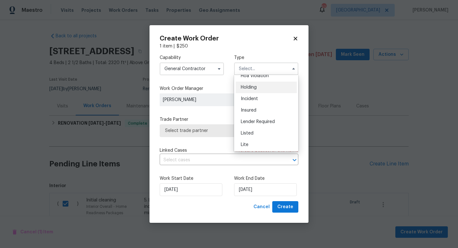
scroll to position [20, 0]
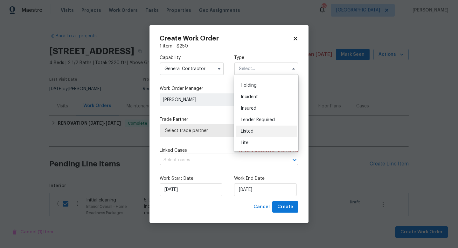
click at [251, 128] on div "Listed" at bounding box center [266, 130] width 61 height 11
type input "Listed"
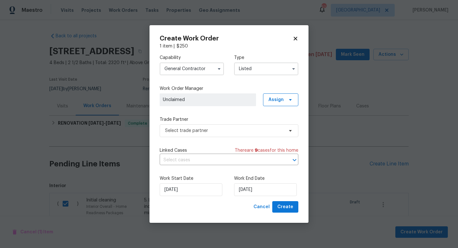
click at [296, 39] on icon at bounding box center [296, 39] width 4 height 4
checkbox input "false"
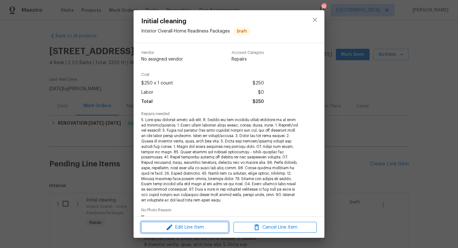
click at [189, 227] on span "Edit Line Item" at bounding box center [184, 227] width 83 height 8
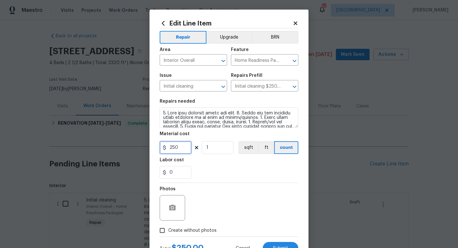
click at [180, 151] on input "250" at bounding box center [176, 147] width 32 height 13
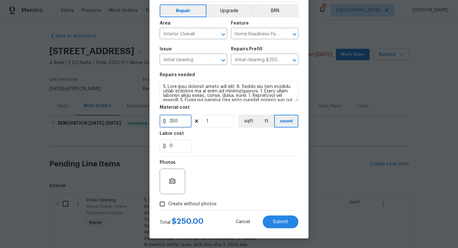
type input "350"
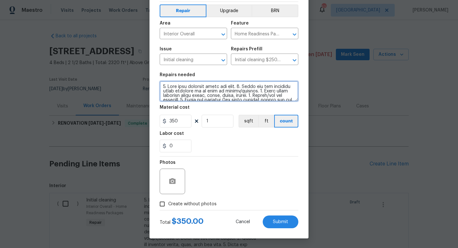
click at [164, 86] on textarea at bounding box center [229, 91] width 139 height 20
type textarea "Same day cleaning for rental scam and two showings today. 1. Wipe down exterior…"
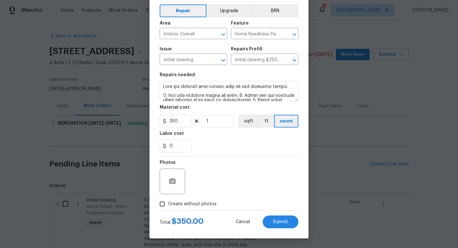
click at [191, 204] on span "Create without photos" at bounding box center [192, 204] width 48 height 7
click at [168, 204] on input "Create without photos" at bounding box center [162, 204] width 12 height 12
checkbox input "true"
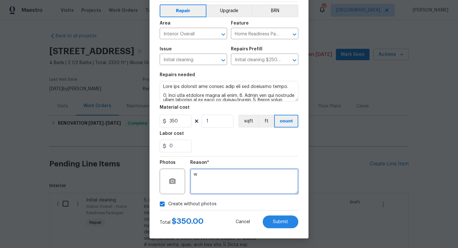
click at [208, 185] on textarea "w" at bounding box center [244, 180] width 108 height 25
click at [296, 227] on div "Cancel Submit" at bounding box center [262, 221] width 73 height 13
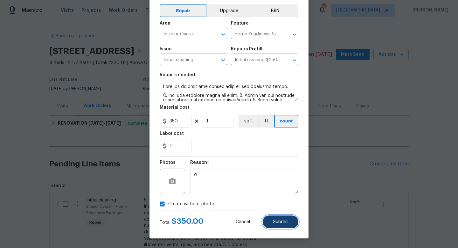
click at [291, 221] on button "Submit" at bounding box center [281, 221] width 36 height 13
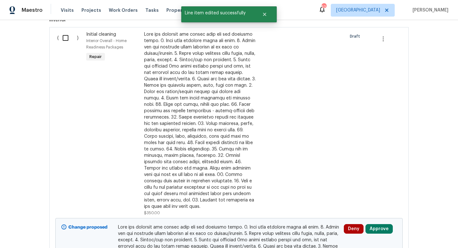
scroll to position [132, 0]
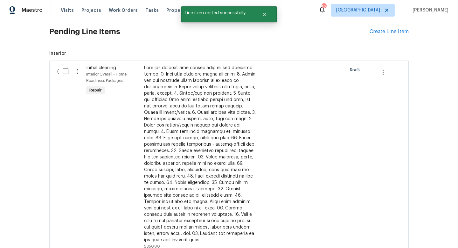
click at [64, 71] on input "checkbox" at bounding box center [68, 71] width 18 height 13
checkbox input "true"
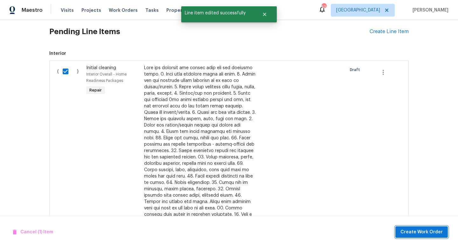
click at [410, 235] on span "Create Work Order" at bounding box center [422, 232] width 42 height 8
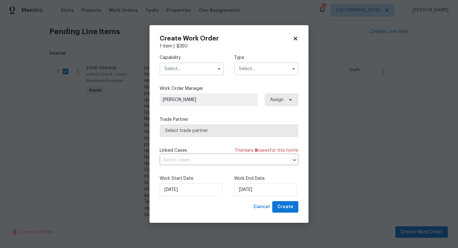
click at [188, 64] on input "text" at bounding box center [192, 68] width 64 height 13
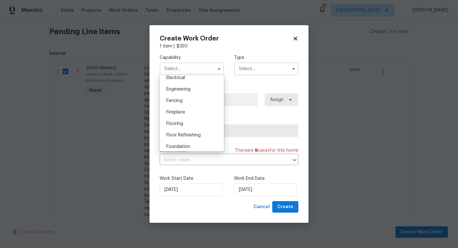
scroll to position [237, 0]
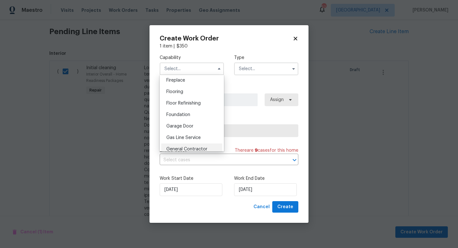
click at [190, 149] on span "General Contractor" at bounding box center [186, 149] width 41 height 4
type input "General Contractor"
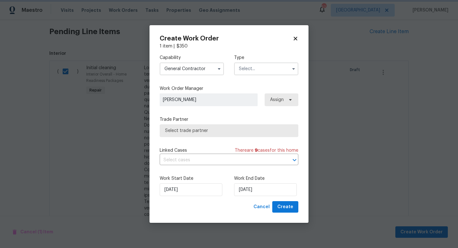
scroll to position [254, 0]
click at [252, 67] on input "text" at bounding box center [266, 68] width 64 height 13
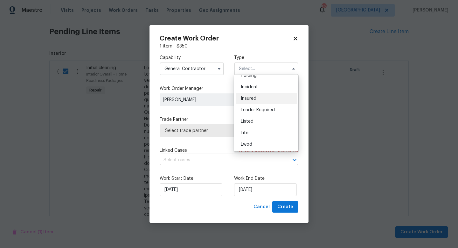
scroll to position [40, 0]
click at [253, 111] on span "Listed" at bounding box center [247, 111] width 13 height 4
type input "Listed"
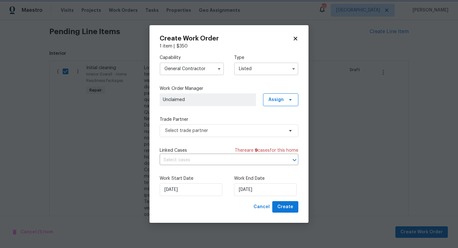
scroll to position [0, 0]
click at [237, 130] on span "Select trade partner" at bounding box center [224, 130] width 119 height 6
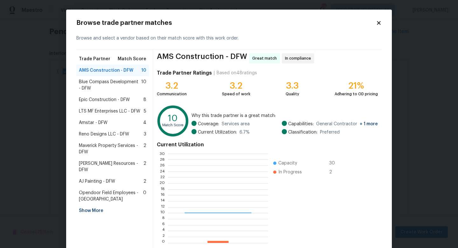
scroll to position [89, 100]
click at [115, 110] on span "LTS MF Enterprises LLC - DFW" at bounding box center [109, 111] width 61 height 6
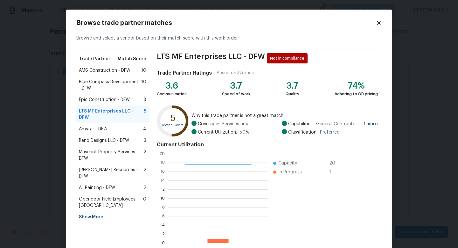
scroll to position [33, 0]
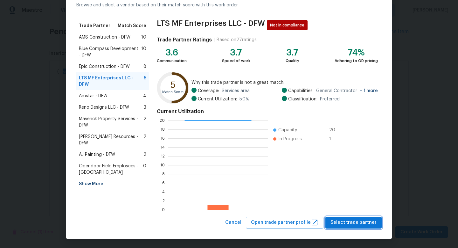
click at [348, 219] on span "Select trade partner" at bounding box center [354, 222] width 46 height 8
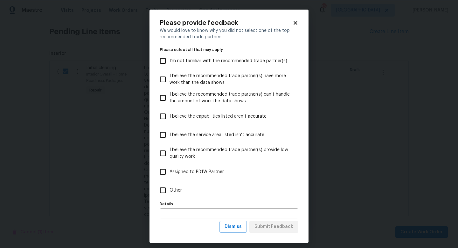
scroll to position [0, 0]
click at [175, 191] on span "Other" at bounding box center [176, 190] width 12 height 7
click at [170, 191] on input "Other" at bounding box center [162, 189] width 13 height 13
checkbox input "true"
click at [266, 225] on span "Submit Feedback" at bounding box center [274, 226] width 39 height 8
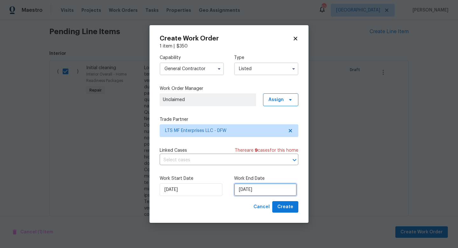
click at [257, 193] on input "[DATE]" at bounding box center [265, 189] width 63 height 13
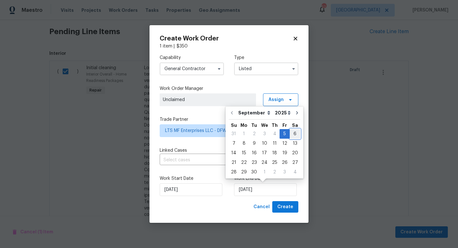
click at [292, 135] on div "6" at bounding box center [295, 133] width 11 height 9
type input "9/6/2025"
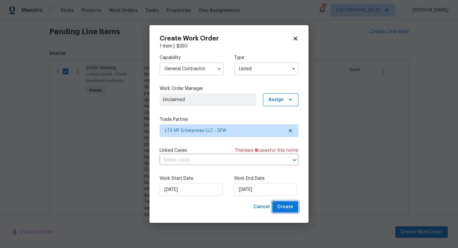
click at [286, 205] on span "Create" at bounding box center [286, 207] width 16 height 8
checkbox input "false"
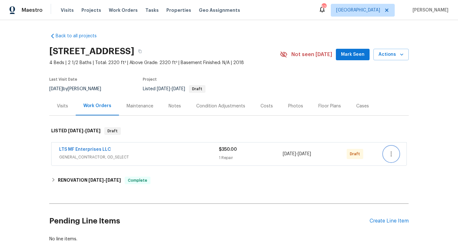
click at [392, 152] on icon "button" at bounding box center [392, 154] width 8 height 8
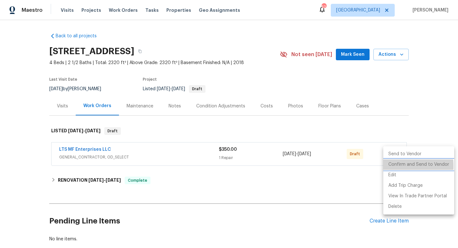
click at [393, 166] on li "Confirm and Send to Vendor" at bounding box center [419, 164] width 71 height 11
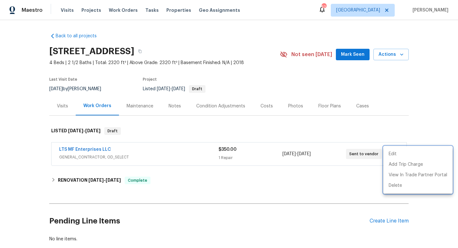
click at [385, 97] on div at bounding box center [229, 124] width 458 height 248
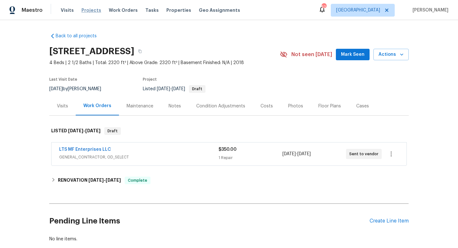
click at [91, 11] on span "Projects" at bounding box center [91, 10] width 20 height 6
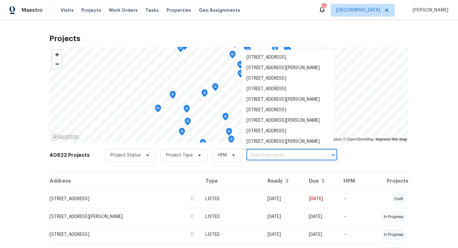
click at [265, 155] on input "text" at bounding box center [283, 155] width 73 height 10
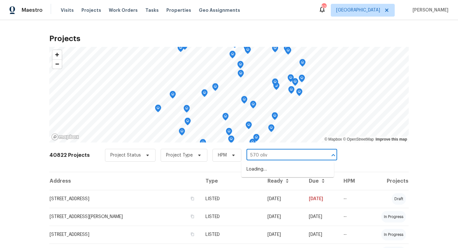
type input "570 olive"
click at [268, 171] on li "[STREET_ADDRESS][PERSON_NAME]" at bounding box center [288, 169] width 93 height 11
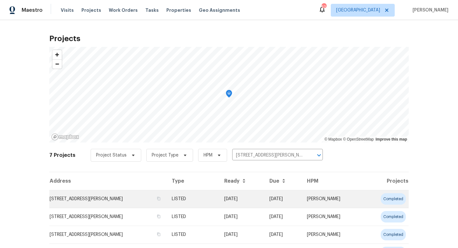
click at [217, 200] on td "LISTED" at bounding box center [193, 199] width 52 height 18
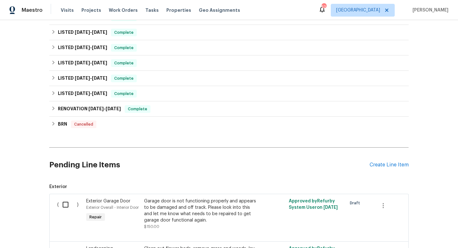
scroll to position [184, 0]
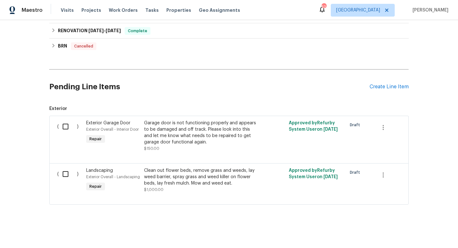
click at [67, 126] on input "checkbox" at bounding box center [68, 126] width 18 height 13
checkbox input "true"
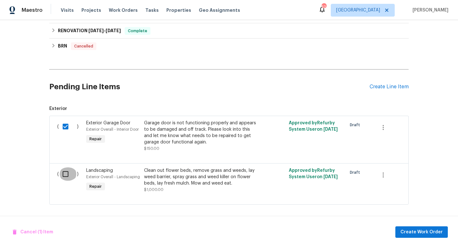
click at [66, 174] on input "checkbox" at bounding box center [68, 173] width 18 height 13
checkbox input "true"
click at [411, 234] on span "Create Work Order" at bounding box center [422, 232] width 42 height 8
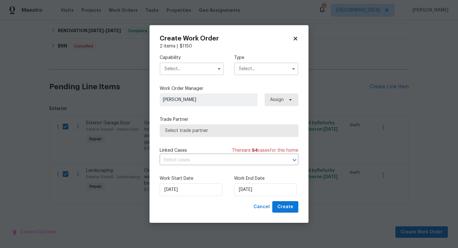
click at [176, 66] on input "text" at bounding box center [192, 68] width 64 height 13
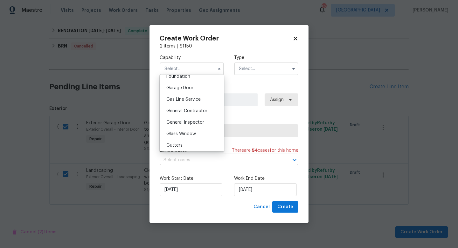
scroll to position [277, 0]
click at [187, 111] on span "General Contractor" at bounding box center [186, 109] width 41 height 4
type input "General Contractor"
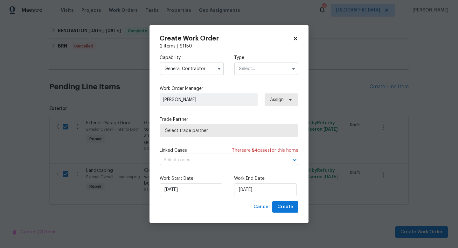
click at [252, 69] on input "text" at bounding box center [266, 68] width 64 height 13
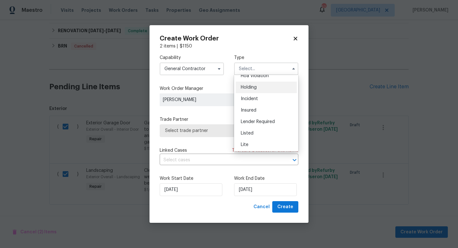
scroll to position [19, 0]
click at [253, 130] on div "Listed" at bounding box center [266, 131] width 61 height 11
type input "Listed"
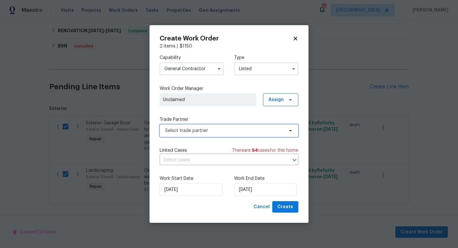
click at [215, 130] on span "Select trade partner" at bounding box center [224, 130] width 119 height 6
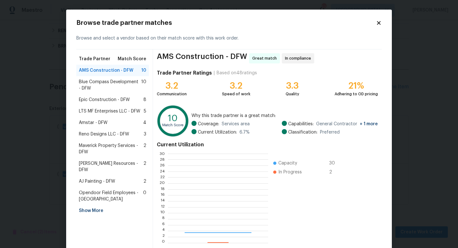
scroll to position [89, 100]
click at [115, 109] on span "LTS MF Enterprises LLC - DFW" at bounding box center [109, 111] width 61 height 6
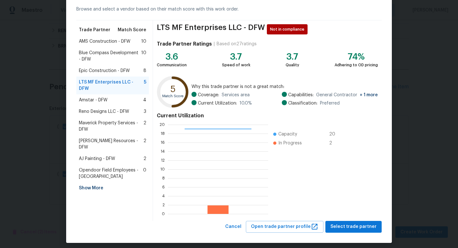
scroll to position [33, 0]
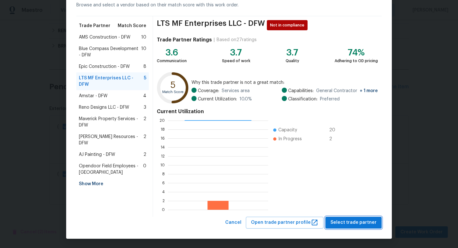
click at [354, 220] on span "Select trade partner" at bounding box center [354, 222] width 46 height 8
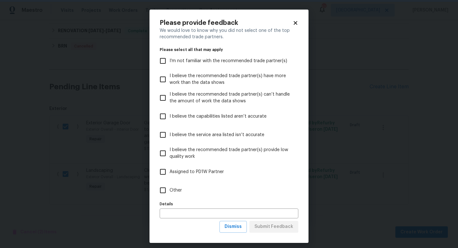
scroll to position [0, 0]
click at [173, 188] on span "Other" at bounding box center [176, 190] width 12 height 7
click at [170, 188] on input "Other" at bounding box center [162, 189] width 13 height 13
checkbox input "true"
click at [271, 225] on span "Submit Feedback" at bounding box center [274, 226] width 39 height 8
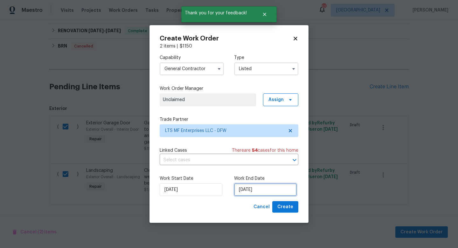
click at [265, 188] on input "[DATE]" at bounding box center [265, 189] width 63 height 13
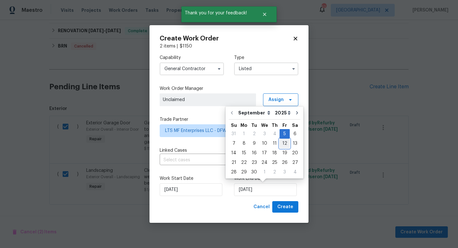
click at [283, 143] on div "12" at bounding box center [285, 143] width 10 height 9
type input "[DATE]"
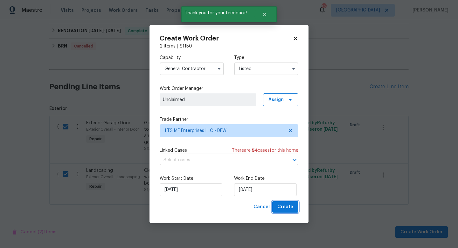
click at [289, 208] on span "Create" at bounding box center [286, 207] width 16 height 8
checkbox input "false"
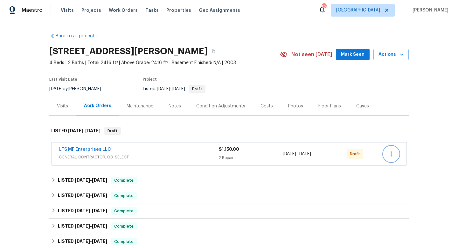
click at [392, 152] on icon "button" at bounding box center [392, 154] width 8 height 8
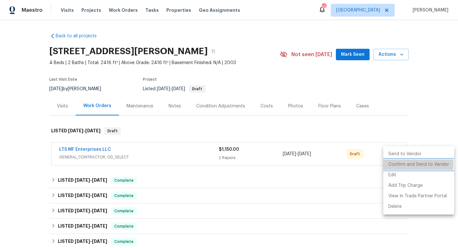
click at [393, 163] on li "Confirm and Send to Vendor" at bounding box center [419, 164] width 71 height 11
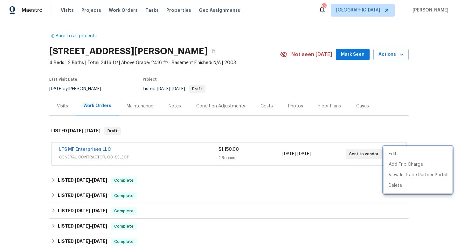
click at [391, 115] on div at bounding box center [229, 124] width 458 height 248
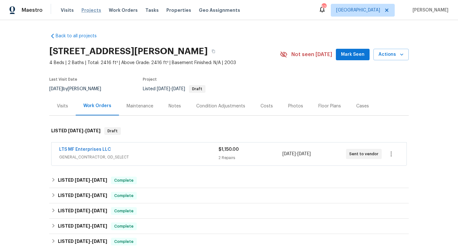
click at [92, 10] on span "Projects" at bounding box center [91, 10] width 20 height 6
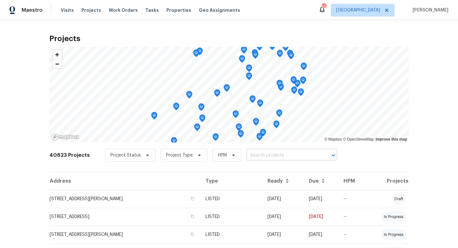
click at [267, 155] on input "text" at bounding box center [283, 155] width 73 height 10
type input "3925 wedg"
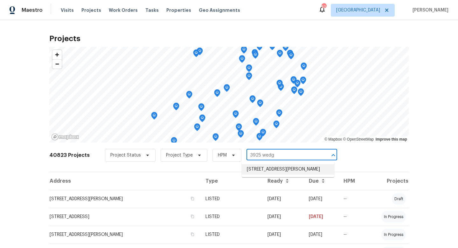
click at [269, 172] on li "[STREET_ADDRESS][PERSON_NAME]" at bounding box center [288, 169] width 93 height 11
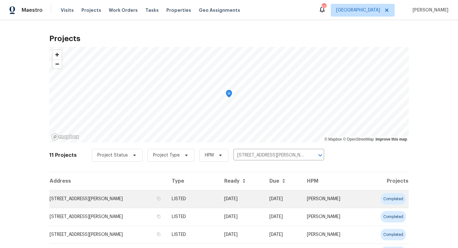
click at [219, 197] on td "LISTED" at bounding box center [193, 199] width 52 height 18
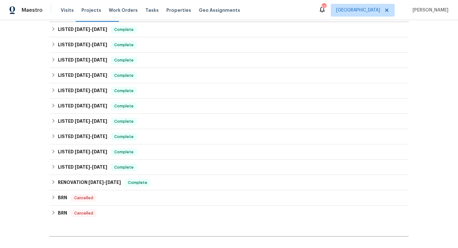
scroll to position [164, 0]
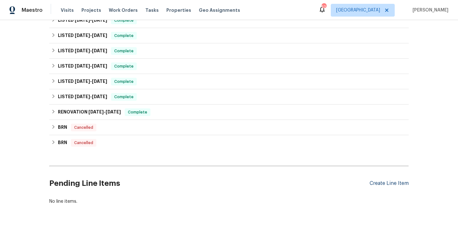
click at [384, 185] on div "Create Line Item" at bounding box center [389, 183] width 39 height 6
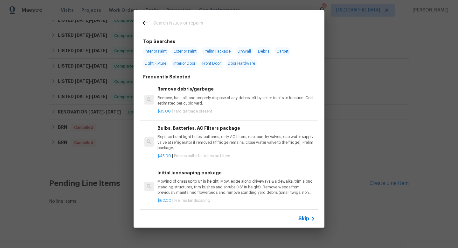
click at [304, 219] on span "Skip" at bounding box center [304, 218] width 11 height 6
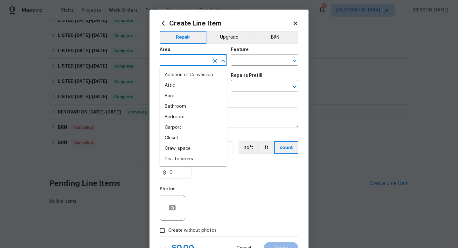
click at [181, 59] on input "text" at bounding box center [185, 61] width 50 height 10
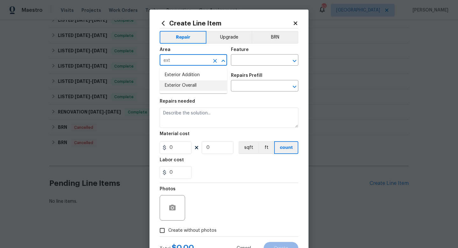
click at [185, 85] on li "Exterior Overall" at bounding box center [193, 85] width 67 height 11
type input "Exterior Overall"
click at [244, 59] on input "text" at bounding box center [256, 61] width 50 height 10
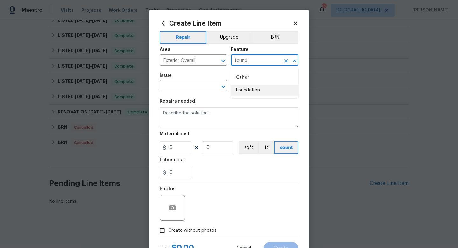
click at [247, 93] on li "Foundation" at bounding box center [264, 90] width 67 height 11
type input "Foundation"
click at [183, 88] on input "text" at bounding box center [185, 86] width 50 height 10
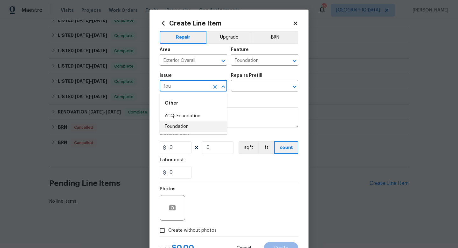
click at [187, 124] on li "Foundation" at bounding box center [193, 126] width 67 height 11
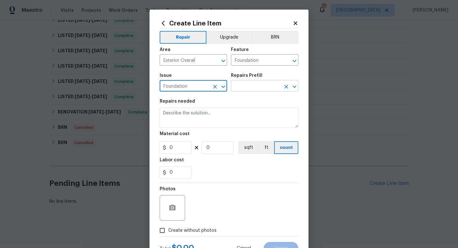
type input "Foundation"
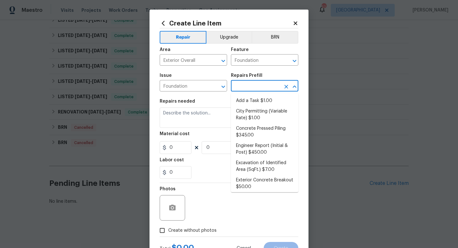
click at [247, 86] on input "text" at bounding box center [256, 86] width 50 height 10
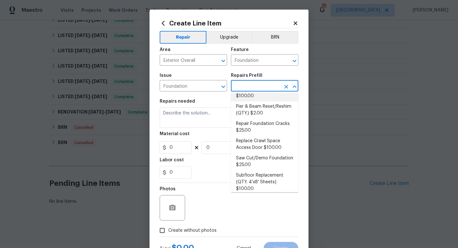
scroll to position [202, 0]
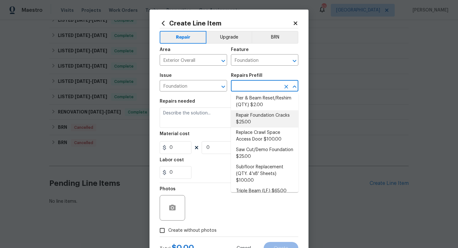
click at [250, 116] on li "Repair Foundation Cracks $25.00" at bounding box center [264, 118] width 67 height 17
type input "Repair Foundation Cracks $25.00"
type textarea "Prep the area and apply DAP Gray Concrete and Mortar Filler Latex Sealant to fi…"
type input "25"
type input "1"
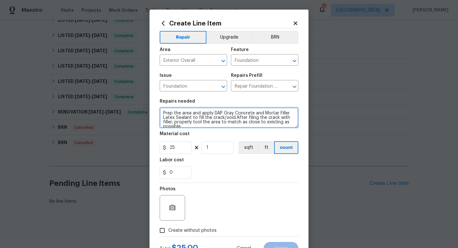
click at [162, 114] on textarea "Prep the area and apply DAP Gray Concrete and Mortar Filler Latex Sealant to fi…" at bounding box center [229, 117] width 139 height 20
type textarea "Repair step cracks on west side of home. Prep the area and apply DAP Gray Concr…"
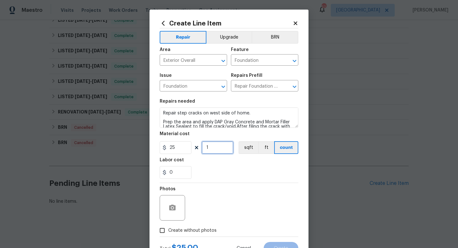
click at [217, 148] on input "1" at bounding box center [218, 147] width 32 height 13
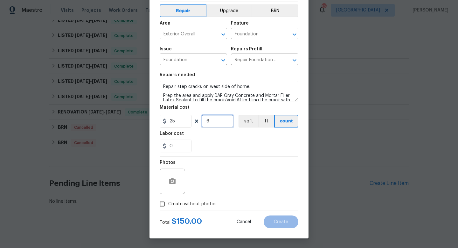
type input "6"
click at [199, 202] on span "Create without photos" at bounding box center [192, 204] width 48 height 7
click at [168, 202] on input "Create without photos" at bounding box center [162, 204] width 12 height 12
checkbox input "true"
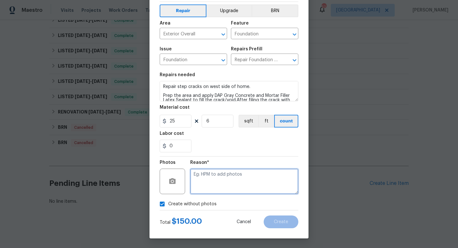
click at [229, 176] on textarea at bounding box center [244, 180] width 108 height 25
type textarea "w"
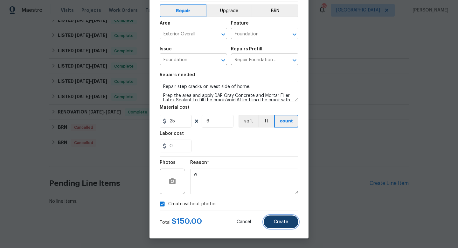
click at [272, 220] on button "Create" at bounding box center [281, 221] width 35 height 13
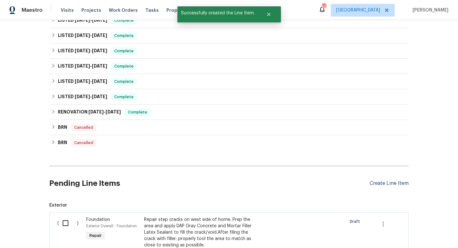
click at [376, 182] on div "Create Line Item" at bounding box center [389, 183] width 39 height 6
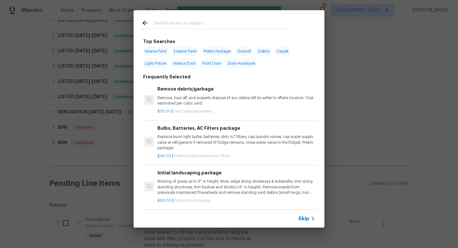
click at [308, 216] on span "Skip" at bounding box center [304, 218] width 11 height 6
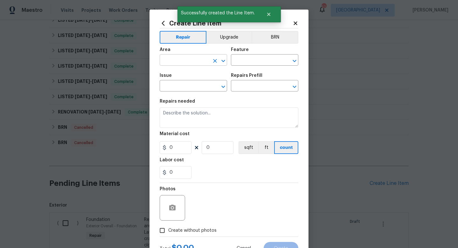
click at [193, 63] on input "text" at bounding box center [185, 61] width 50 height 10
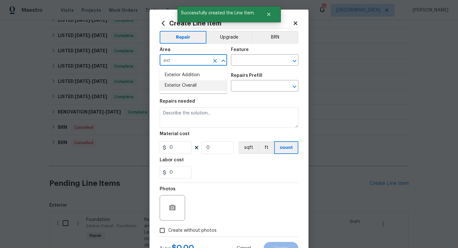
click at [193, 82] on li "Exterior Overall" at bounding box center [193, 85] width 67 height 11
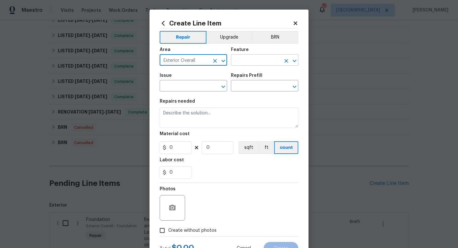
type input "Exterior Overall"
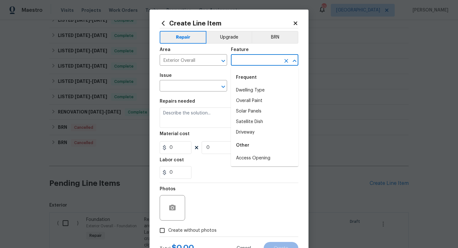
click at [253, 56] on input "text" at bounding box center [256, 61] width 50 height 10
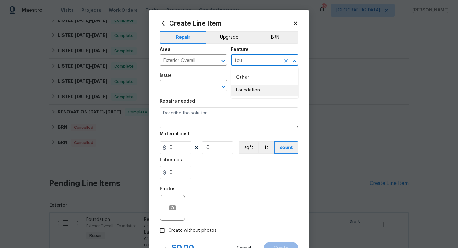
click at [250, 90] on li "Foundation" at bounding box center [264, 90] width 67 height 11
type input "Foundation"
click at [197, 88] on input "text" at bounding box center [185, 86] width 50 height 10
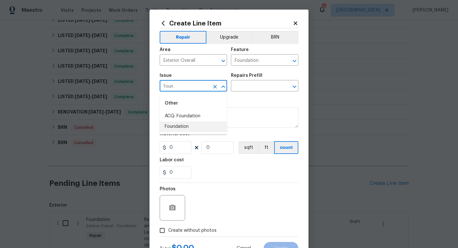
click at [194, 129] on li "Foundation" at bounding box center [193, 126] width 67 height 11
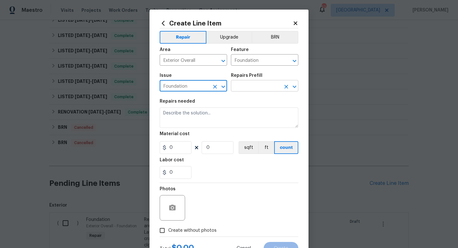
type input "Foundation"
click at [242, 88] on input "text" at bounding box center [256, 86] width 50 height 10
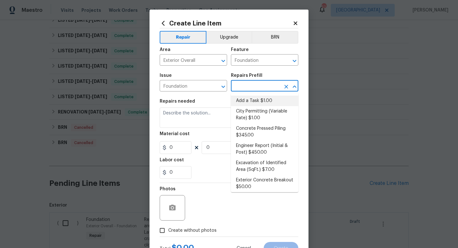
click at [244, 98] on li "Add a Task $1.00" at bounding box center [264, 100] width 67 height 11
type input "Add a Task $1.00"
type textarea "HPM to detail"
type input "1"
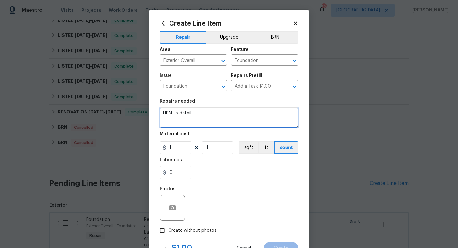
click at [217, 112] on textarea "HPM to detail" at bounding box center [229, 117] width 139 height 20
type textarea "Have foundation company re-evaluate foundation due to extreme movement on west …"
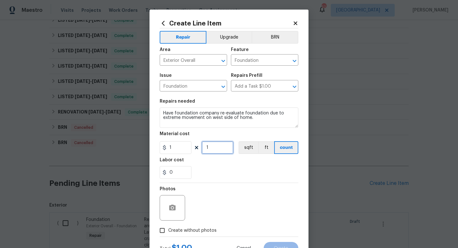
click at [216, 151] on input "1" at bounding box center [218, 147] width 32 height 13
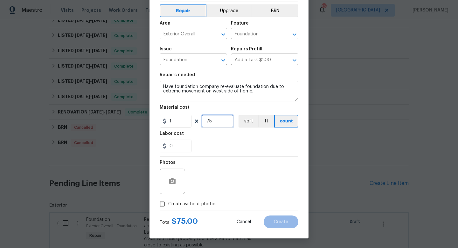
type input "75"
click at [198, 201] on span "Create without photos" at bounding box center [192, 204] width 48 height 7
click at [168, 201] on input "Create without photos" at bounding box center [162, 204] width 12 height 12
checkbox input "true"
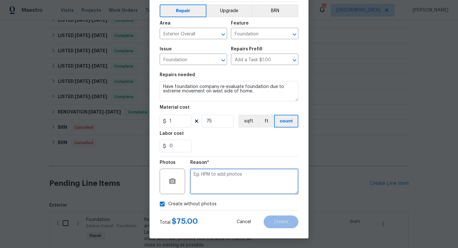
click at [214, 187] on textarea at bounding box center [244, 180] width 108 height 25
type textarea "w"
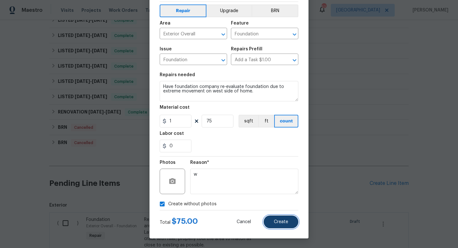
click at [271, 219] on button "Create" at bounding box center [281, 221] width 35 height 13
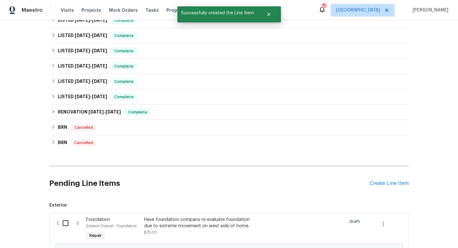
click at [377, 183] on div "Create Line Item" at bounding box center [389, 183] width 39 height 6
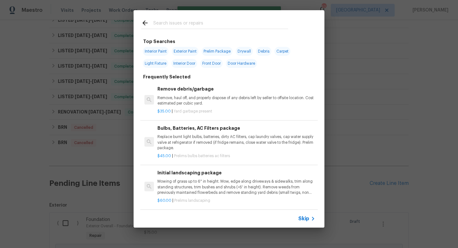
click at [302, 216] on span "Skip" at bounding box center [304, 218] width 11 height 6
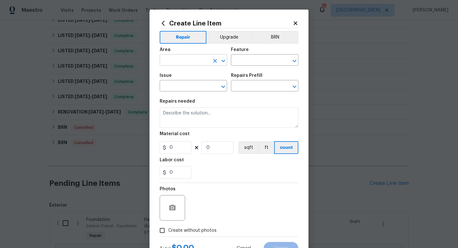
click at [187, 62] on input "text" at bounding box center [185, 61] width 50 height 10
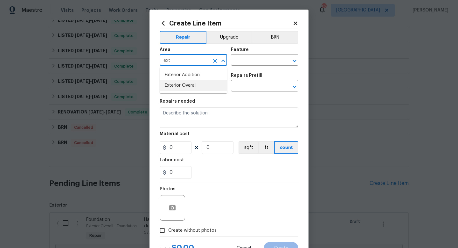
click at [187, 82] on li "Exterior Overall" at bounding box center [193, 85] width 67 height 11
type input "Exterior Overall"
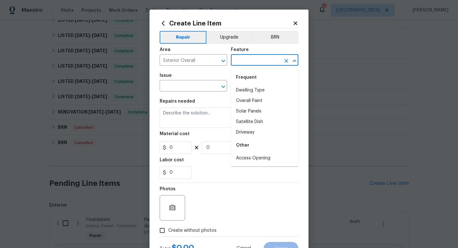
click at [239, 64] on input "text" at bounding box center [256, 61] width 50 height 10
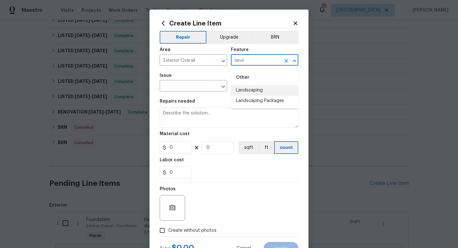
click at [243, 90] on li "Landscaping" at bounding box center [264, 90] width 67 height 11
type input "Landscaping"
click at [192, 85] on input "text" at bounding box center [185, 86] width 50 height 10
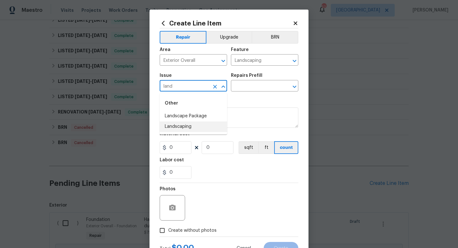
click at [191, 127] on li "Landscaping" at bounding box center [193, 126] width 67 height 11
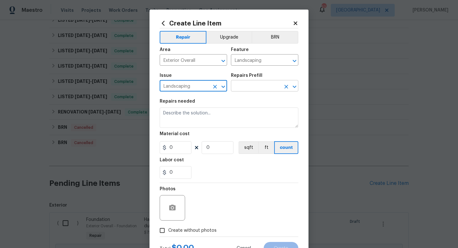
type input "Landscaping"
click at [244, 88] on input "text" at bounding box center [256, 86] width 50 height 10
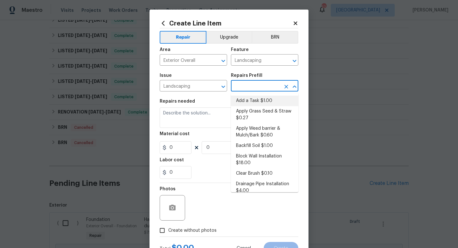
click at [244, 100] on li "Add a Task $1.00" at bounding box center [264, 100] width 67 height 11
type input "Add a Task $1.00"
type textarea "HPM to detail"
type input "1"
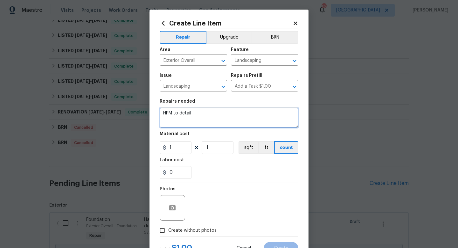
click at [221, 115] on textarea "HPM to detail" at bounding box center [229, 117] width 139 height 20
type textarea "Trim shrubs back from walkway, remove any grass and weeds in flowerbeds, spray …"
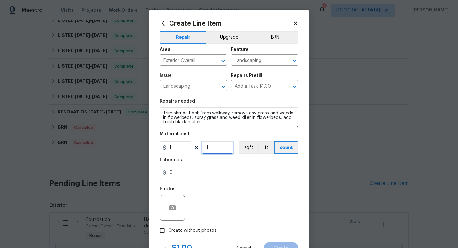
click at [218, 147] on input "1" at bounding box center [218, 147] width 32 height 13
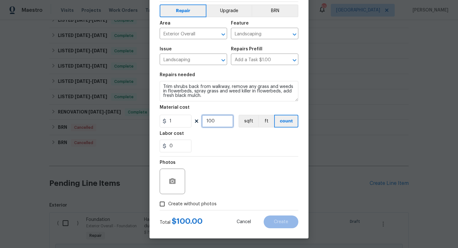
type input "100"
click at [197, 202] on span "Create without photos" at bounding box center [192, 204] width 48 height 7
click at [168, 202] on input "Create without photos" at bounding box center [162, 204] width 12 height 12
checkbox input "true"
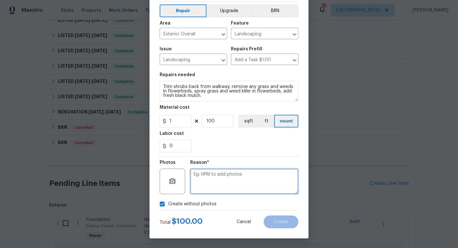
click at [213, 179] on textarea at bounding box center [244, 180] width 108 height 25
type textarea "w"
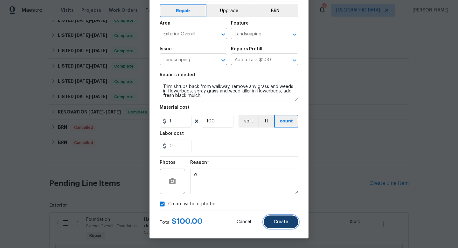
click at [276, 220] on span "Create" at bounding box center [281, 221] width 14 height 5
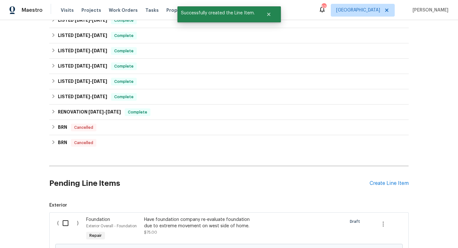
click at [379, 184] on div "Create Line Item" at bounding box center [389, 183] width 39 height 6
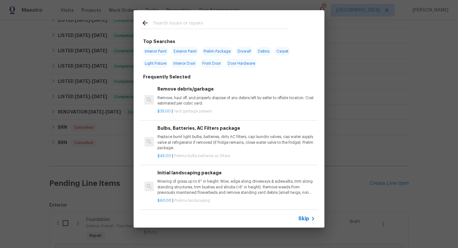
click at [304, 219] on span "Skip" at bounding box center [304, 218] width 11 height 6
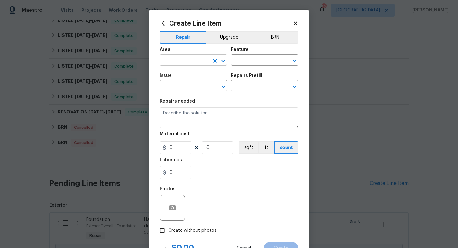
click at [185, 64] on input "text" at bounding box center [185, 61] width 50 height 10
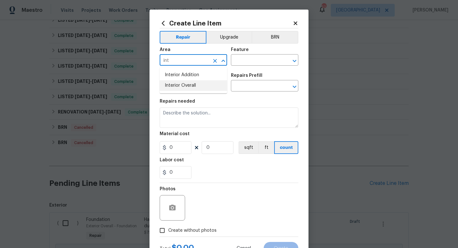
click at [192, 86] on li "Interior Overall" at bounding box center [193, 85] width 67 height 11
type input "Interior Overall"
click at [244, 65] on input "text" at bounding box center [256, 61] width 50 height 10
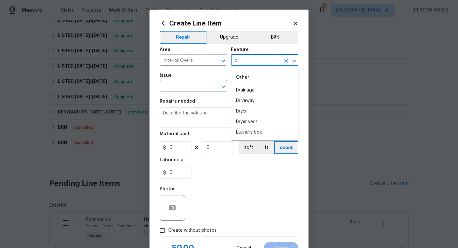
type input "d"
click at [249, 89] on li "Walls and Ceiling" at bounding box center [264, 90] width 67 height 11
type input "Walls and Ceiling"
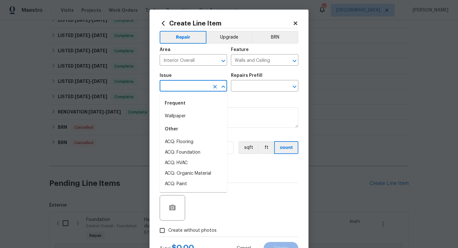
click at [201, 86] on input "text" at bounding box center [185, 86] width 50 height 10
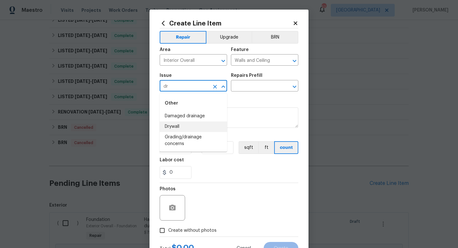
click at [196, 126] on li "Drywall" at bounding box center [193, 126] width 67 height 11
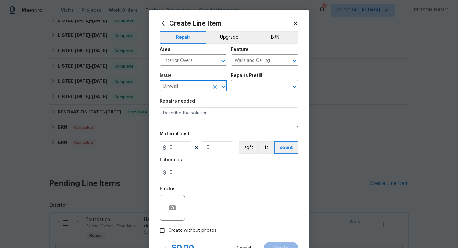
type input "Drywall"
click at [243, 92] on div "Issue Drywall ​ Repairs Prefill ​" at bounding box center [229, 82] width 139 height 26
click at [244, 87] on input "text" at bounding box center [256, 86] width 50 height 10
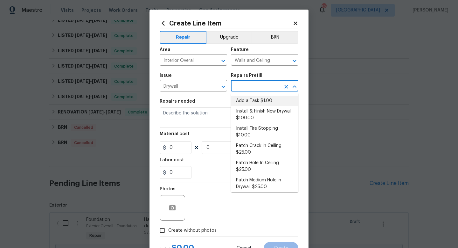
click at [244, 98] on li "Add a Task $1.00" at bounding box center [264, 100] width 67 height 11
type input "Add a Task $1.00"
type textarea "HPM to detail"
type input "1"
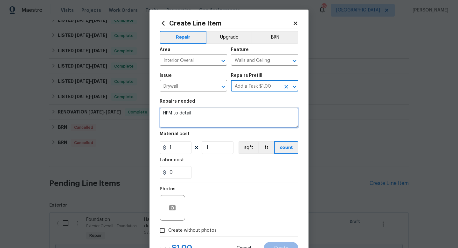
click at [222, 112] on textarea "HPM to detail" at bounding box center [229, 117] width 139 height 20
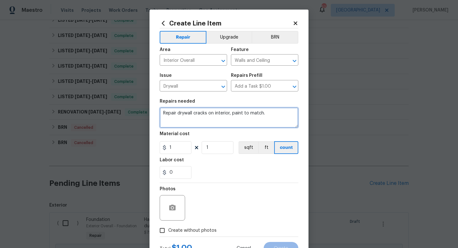
type textarea "Repair drywall cracks on interior, paint to match."
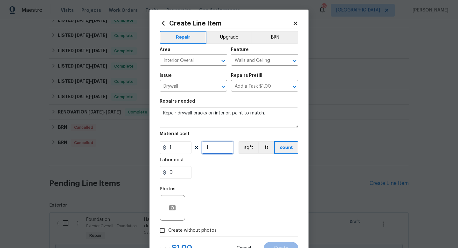
click at [223, 149] on input "1" at bounding box center [218, 147] width 32 height 13
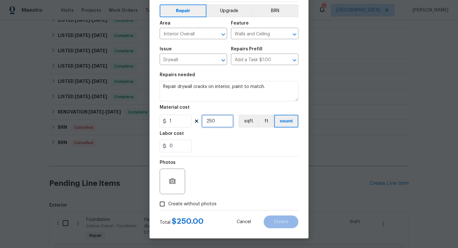
type input "250"
click at [197, 203] on span "Create without photos" at bounding box center [192, 204] width 48 height 7
click at [168, 203] on input "Create without photos" at bounding box center [162, 204] width 12 height 12
checkbox input "true"
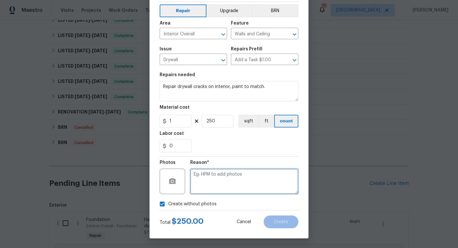
click at [213, 184] on textarea at bounding box center [244, 180] width 108 height 25
type textarea "w"
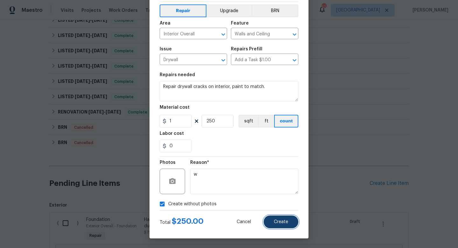
click at [269, 221] on button "Create" at bounding box center [281, 221] width 35 height 13
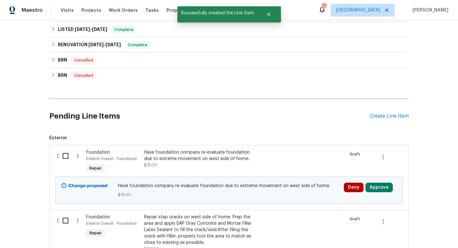
scroll to position [248, 0]
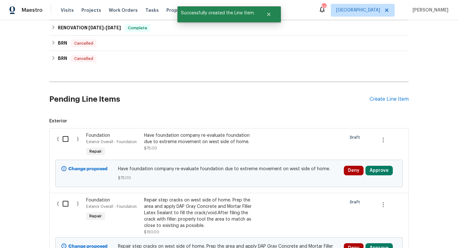
click at [65, 140] on input "checkbox" at bounding box center [68, 138] width 18 height 13
checkbox input "true"
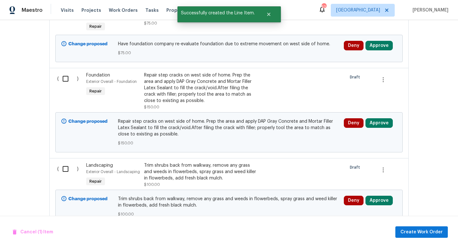
scroll to position [390, 0]
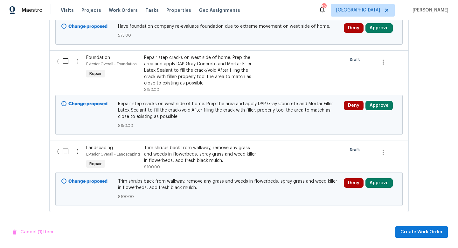
click at [66, 63] on input "checkbox" at bounding box center [68, 60] width 18 height 13
checkbox input "true"
click at [423, 231] on span "Create Work Order" at bounding box center [422, 232] width 42 height 8
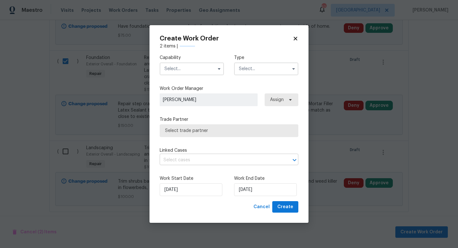
checkbox input "false"
click at [187, 68] on input "text" at bounding box center [192, 68] width 64 height 13
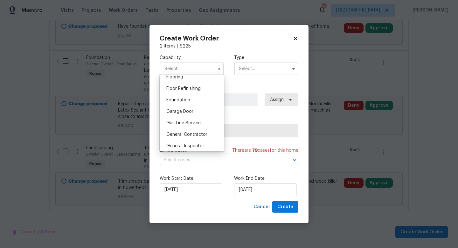
scroll to position [254, 0]
click at [188, 130] on span "General Contractor" at bounding box center [186, 132] width 41 height 4
type input "General Contractor"
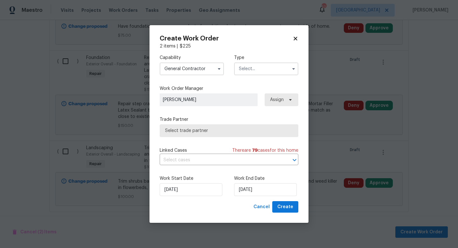
click at [253, 71] on input "text" at bounding box center [266, 68] width 64 height 13
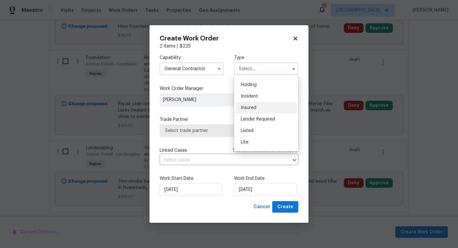
scroll to position [31, 0]
click at [257, 121] on div "Listed" at bounding box center [266, 120] width 61 height 11
type input "Listed"
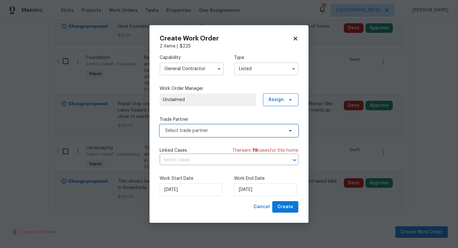
click at [227, 132] on span "Select trade partner" at bounding box center [224, 130] width 119 height 6
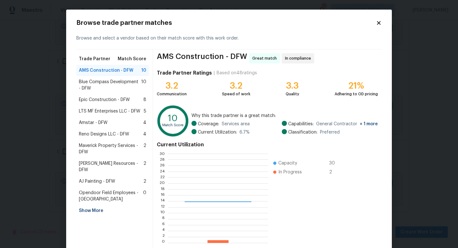
scroll to position [89, 100]
click at [133, 113] on span "LTS MF Enterprises LLC - DFW" at bounding box center [109, 111] width 61 height 6
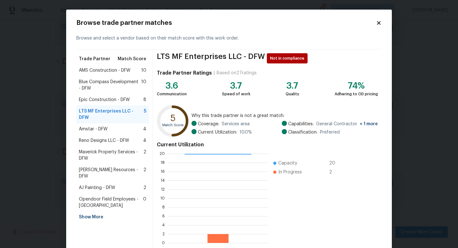
scroll to position [33, 0]
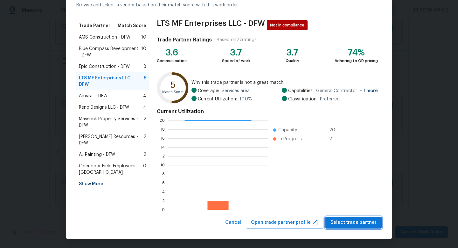
click at [346, 220] on span "Select trade partner" at bounding box center [354, 222] width 46 height 8
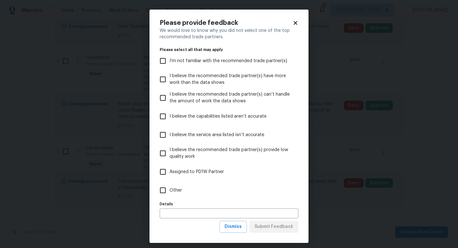
scroll to position [0, 0]
click at [178, 191] on span "Other" at bounding box center [176, 190] width 12 height 7
click at [170, 191] on input "Other" at bounding box center [162, 189] width 13 height 13
checkbox input "true"
click at [275, 225] on span "Submit Feedback" at bounding box center [274, 226] width 39 height 8
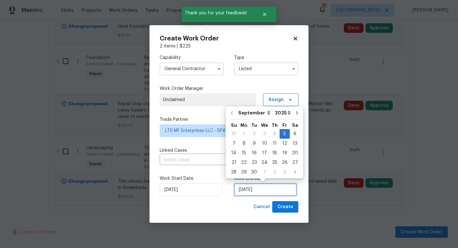
click at [266, 191] on input "[DATE]" at bounding box center [265, 189] width 63 height 13
click at [284, 142] on div "12" at bounding box center [285, 143] width 10 height 9
type input "[DATE]"
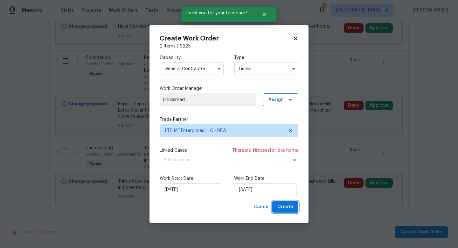
click at [287, 206] on span "Create" at bounding box center [286, 207] width 16 height 8
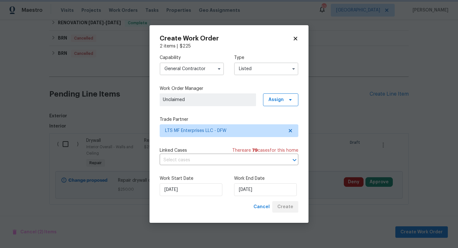
scroll to position [344, 0]
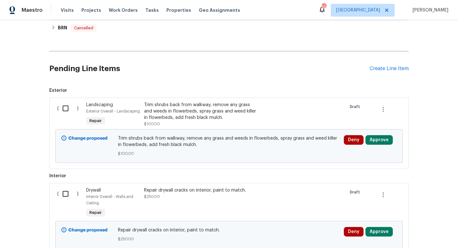
scroll to position [385, 0]
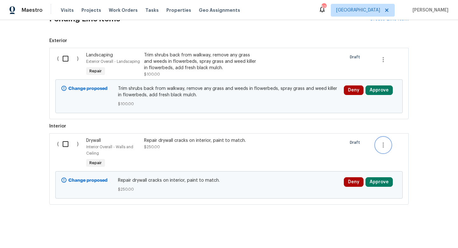
click at [384, 144] on icon "button" at bounding box center [384, 145] width 8 height 8
click at [383, 146] on li "Cancel" at bounding box center [388, 144] width 25 height 11
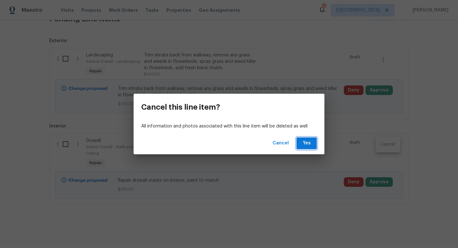
click at [311, 146] on span "Yes" at bounding box center [307, 143] width 10 height 8
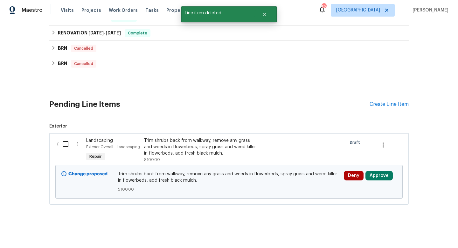
scroll to position [300, 0]
click at [66, 144] on input "checkbox" at bounding box center [68, 143] width 18 height 13
checkbox input "true"
click at [409, 229] on span "Create Work Order" at bounding box center [422, 232] width 42 height 8
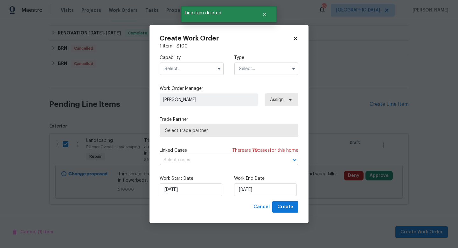
click at [185, 64] on input "text" at bounding box center [192, 68] width 64 height 13
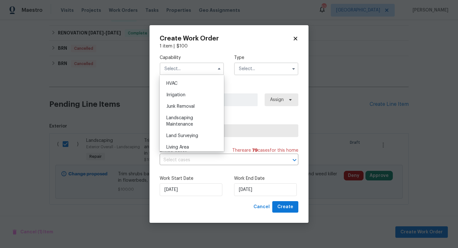
scroll to position [384, 0]
click at [192, 117] on span "Landscaping Maintenance" at bounding box center [179, 119] width 27 height 11
type input "Landscaping Maintenance"
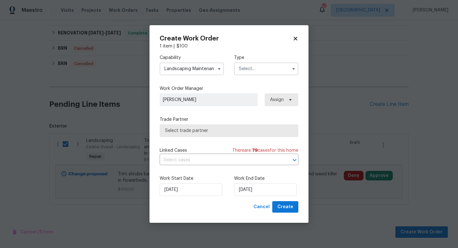
click at [255, 68] on input "text" at bounding box center [266, 68] width 64 height 13
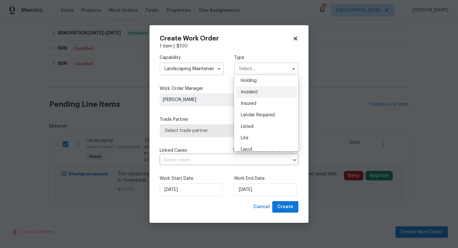
scroll to position [26, 0]
click at [258, 123] on div "Listed" at bounding box center [266, 124] width 61 height 11
type input "Listed"
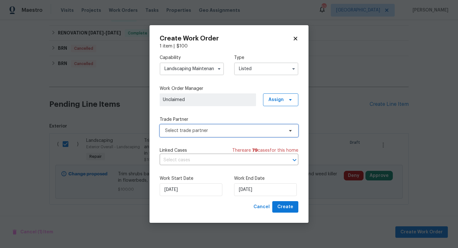
click at [232, 131] on span "Select trade partner" at bounding box center [224, 130] width 119 height 6
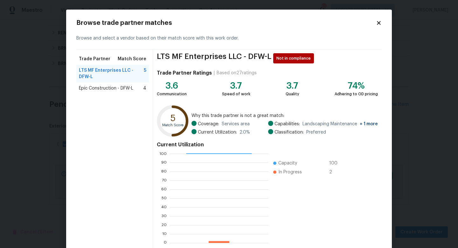
scroll to position [33, 0]
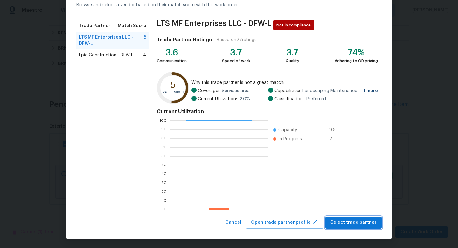
click at [362, 221] on span "Select trade partner" at bounding box center [354, 222] width 46 height 8
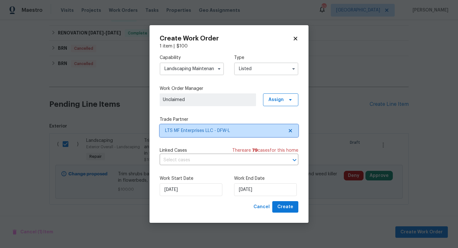
scroll to position [0, 0]
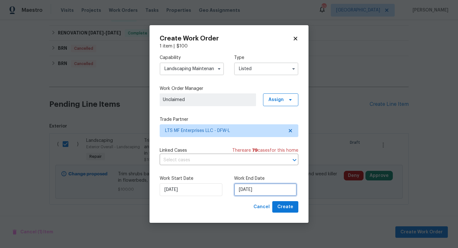
click at [264, 187] on input "[DATE]" at bounding box center [265, 189] width 63 height 13
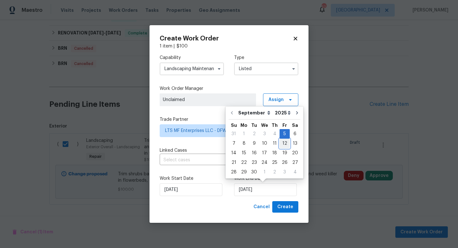
click at [284, 142] on div "12" at bounding box center [285, 143] width 10 height 9
type input "[DATE]"
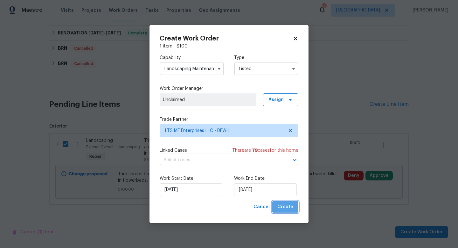
click at [291, 208] on span "Create" at bounding box center [286, 207] width 16 height 8
checkbox input "false"
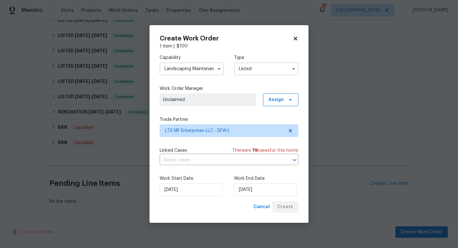
scroll to position [244, 0]
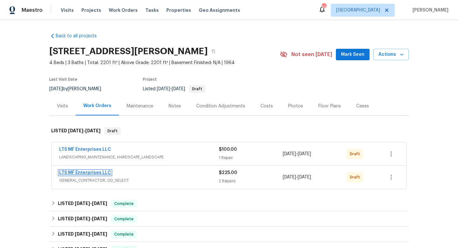
click at [98, 172] on link "LTS MF Enterprises LLC" at bounding box center [85, 172] width 52 height 4
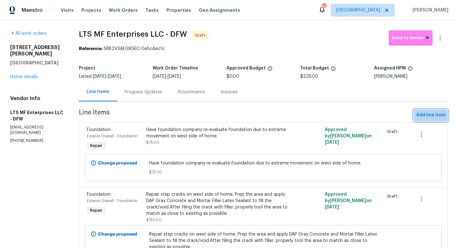
click at [426, 117] on span "Add line item" at bounding box center [431, 115] width 29 height 8
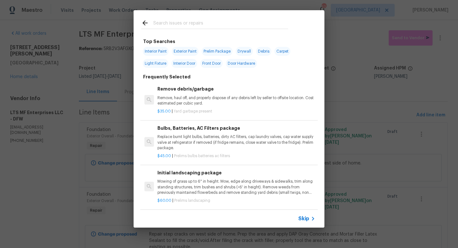
click at [310, 218] on icon at bounding box center [313, 219] width 8 height 8
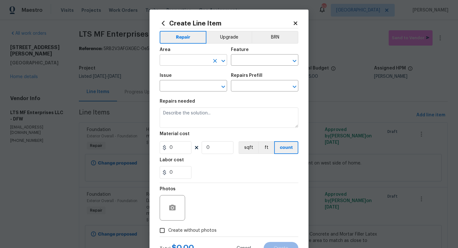
click at [184, 62] on input "text" at bounding box center [185, 61] width 50 height 10
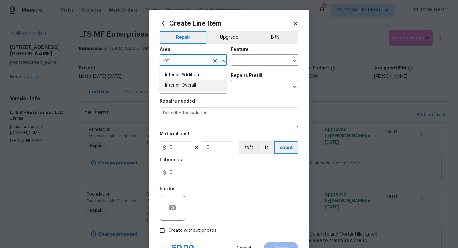
click at [185, 85] on li "Interior Overall" at bounding box center [193, 85] width 67 height 11
type input "Interior Overall"
click at [246, 60] on input "text" at bounding box center [256, 61] width 50 height 10
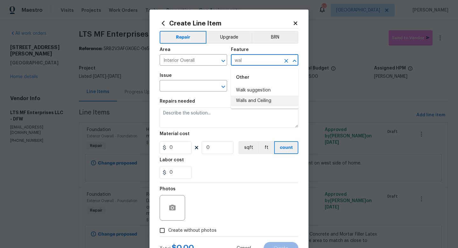
click at [245, 100] on li "Walls and Ceiling" at bounding box center [264, 100] width 67 height 11
type input "Walls and Ceiling"
click at [200, 86] on input "text" at bounding box center [185, 86] width 50 height 10
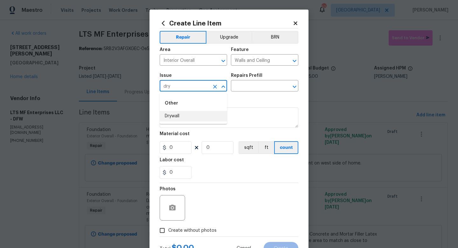
click at [194, 114] on li "Drywall" at bounding box center [193, 116] width 67 height 11
type input "Drywall"
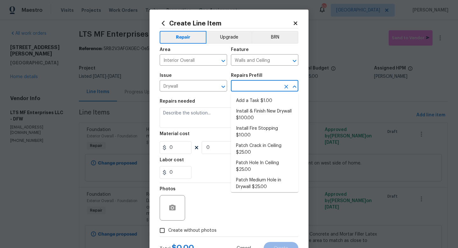
click at [240, 87] on input "text" at bounding box center [256, 86] width 50 height 10
click at [244, 100] on li "Add a Task $1.00" at bounding box center [264, 100] width 67 height 11
type input "Add a Task $1.00"
type textarea "HPM to detail"
type input "1"
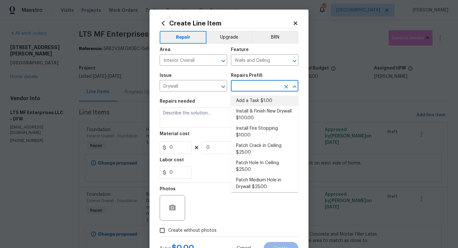
type input "1"
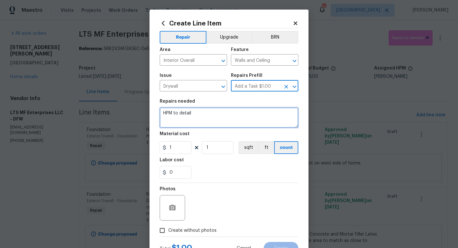
click at [215, 115] on textarea "HPM to detail" at bounding box center [229, 117] width 139 height 20
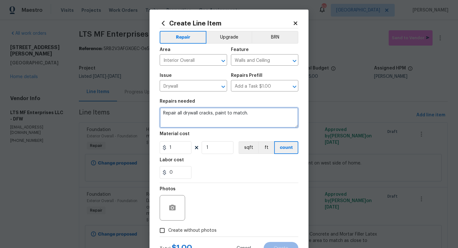
type textarea "Repair all drywall cracks, paint to match."
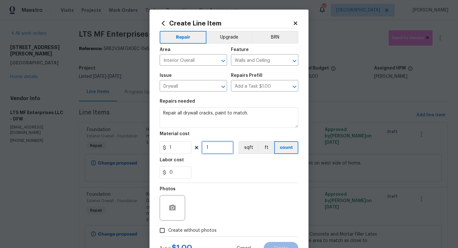
click at [213, 149] on input "1" at bounding box center [218, 147] width 32 height 13
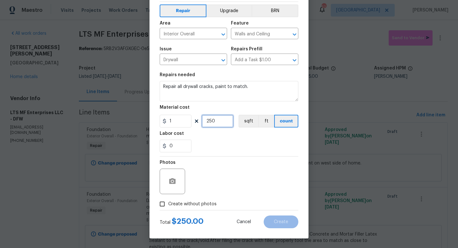
type input "250"
click at [197, 203] on span "Create without photos" at bounding box center [192, 204] width 48 height 7
click at [168, 203] on input "Create without photos" at bounding box center [162, 204] width 12 height 12
checkbox input "true"
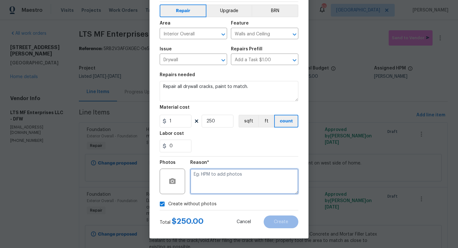
click at [221, 178] on textarea at bounding box center [244, 180] width 108 height 25
type textarea "w"
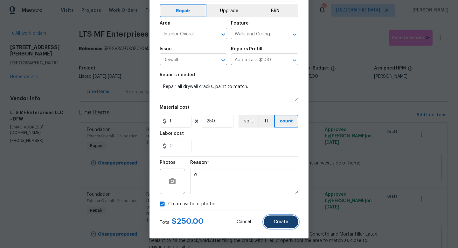
click at [276, 221] on span "Create" at bounding box center [281, 221] width 14 height 5
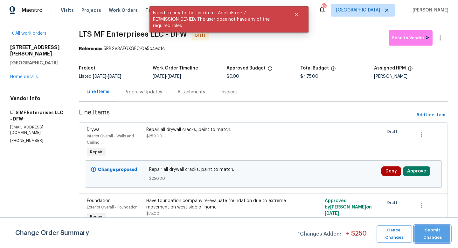
click at [425, 233] on span "Submit Changes" at bounding box center [433, 233] width 30 height 15
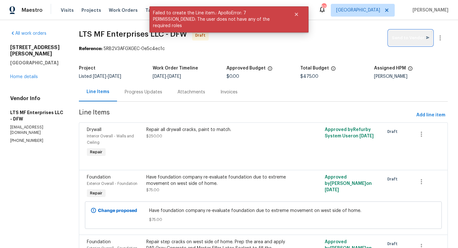
click at [398, 39] on span "Send to Vendor" at bounding box center [411, 37] width 38 height 7
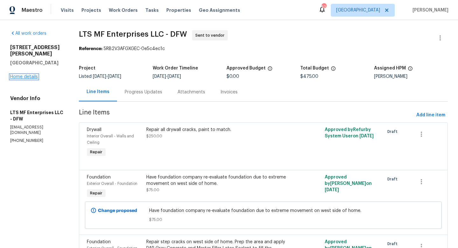
click at [25, 75] on link "Home details" at bounding box center [24, 76] width 28 height 4
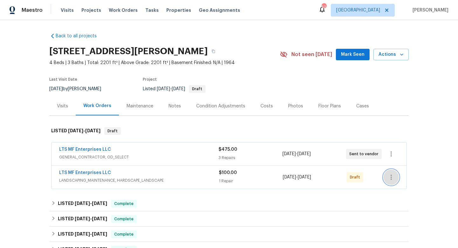
click at [391, 177] on icon "button" at bounding box center [391, 176] width 1 height 5
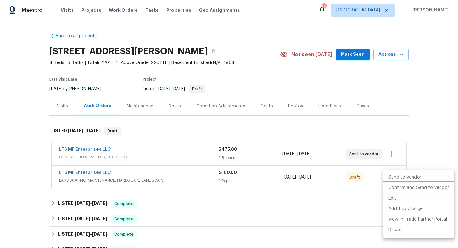
click at [397, 188] on li "Confirm and Send to Vendor" at bounding box center [419, 187] width 71 height 11
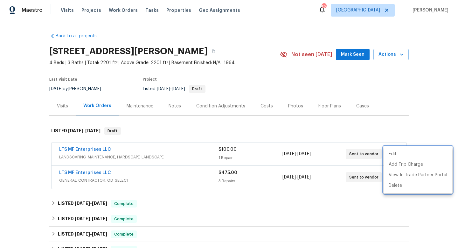
click at [427, 127] on div at bounding box center [229, 124] width 458 height 248
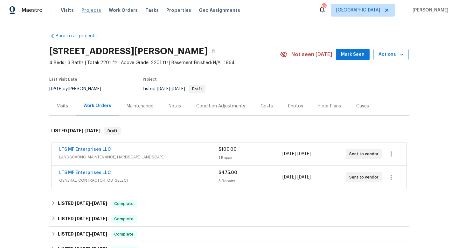
click at [95, 9] on span "Projects" at bounding box center [91, 10] width 20 height 6
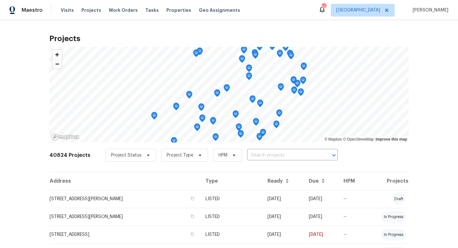
click at [266, 154] on input "text" at bounding box center [283, 155] width 73 height 10
type input "8209 leo"
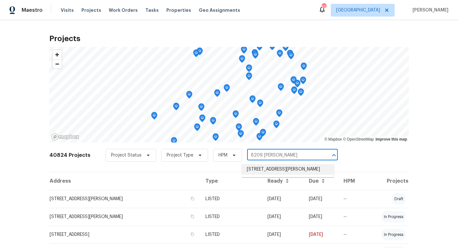
click at [271, 166] on li "8209 Leopard Pass, Godley, TX 76044" at bounding box center [288, 169] width 93 height 11
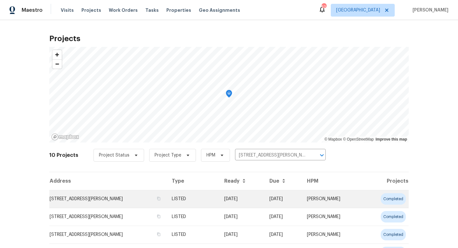
click at [205, 200] on td "LISTED" at bounding box center [193, 199] width 52 height 18
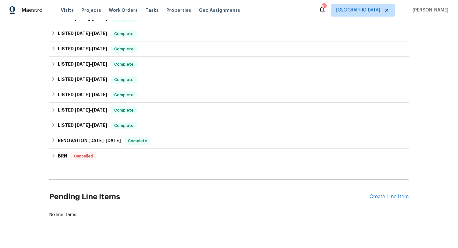
scroll to position [133, 0]
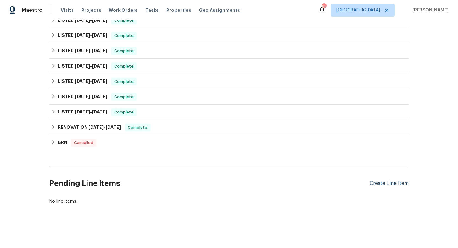
click at [377, 185] on div "Create Line Item" at bounding box center [389, 183] width 39 height 6
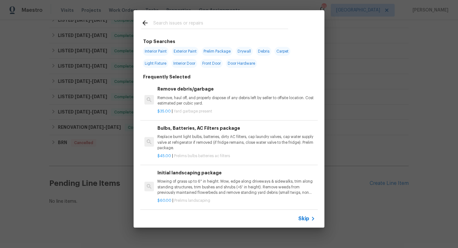
click at [305, 217] on span "Skip" at bounding box center [304, 218] width 11 height 6
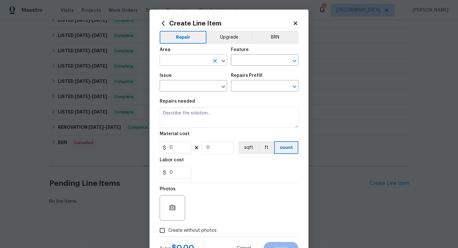
click at [178, 62] on input "text" at bounding box center [185, 61] width 50 height 10
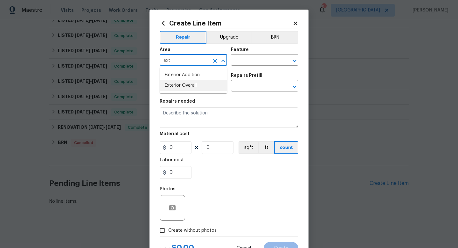
click at [185, 87] on li "Exterior Overall" at bounding box center [193, 85] width 67 height 11
type input "Exterior Overall"
click at [239, 57] on input "text" at bounding box center [256, 61] width 50 height 10
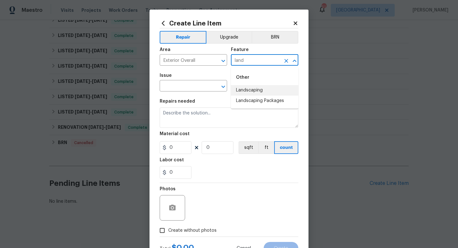
click at [242, 88] on li "Landscaping" at bounding box center [264, 90] width 67 height 11
type input "Landscaping"
click at [197, 86] on input "text" at bounding box center [185, 86] width 50 height 10
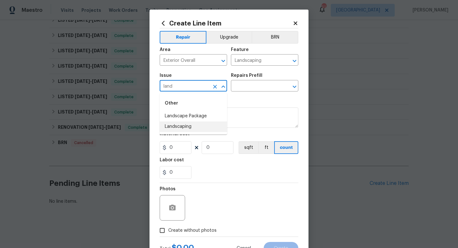
click at [197, 123] on li "Landscaping" at bounding box center [193, 126] width 67 height 11
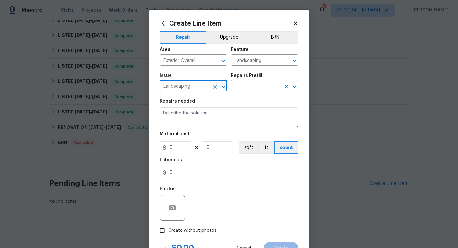
type input "Landscaping"
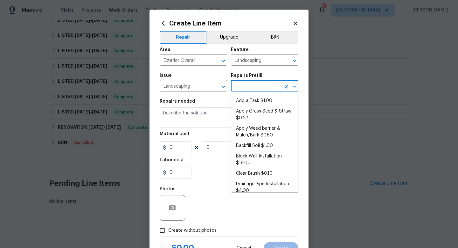
click at [245, 88] on input "text" at bounding box center [256, 86] width 50 height 10
click at [245, 105] on li "Add a Task $1.00" at bounding box center [264, 100] width 67 height 11
type input "Add a Task $1.00"
type textarea "HPM to detail"
type input "1"
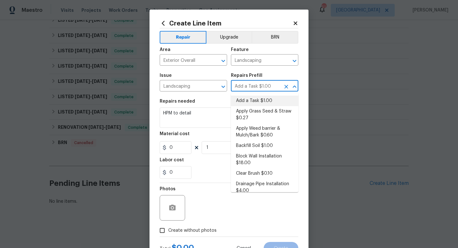
type input "1"
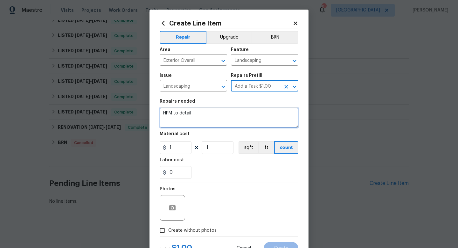
click at [223, 114] on textarea "HPM to detail" at bounding box center [229, 117] width 139 height 20
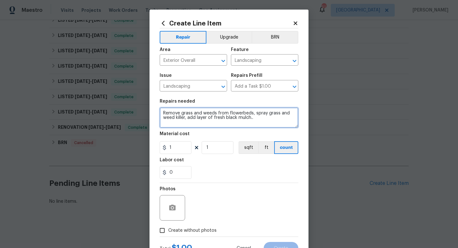
type textarea "Remove grass and weeds from flowerbeds, spray grass and weed killer, add layer …"
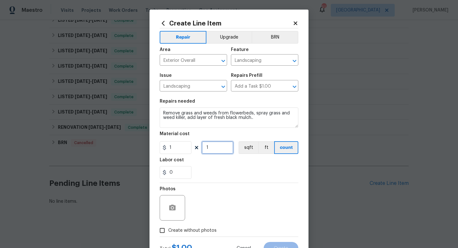
click at [221, 151] on input "1" at bounding box center [218, 147] width 32 height 13
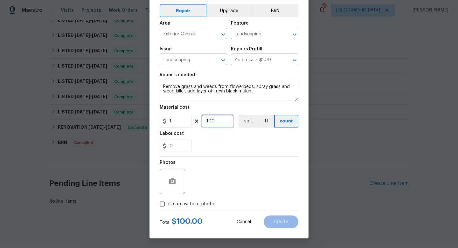
type input "100"
click at [199, 203] on span "Create without photos" at bounding box center [192, 204] width 48 height 7
click at [168, 203] on input "Create without photos" at bounding box center [162, 204] width 12 height 12
checkbox input "true"
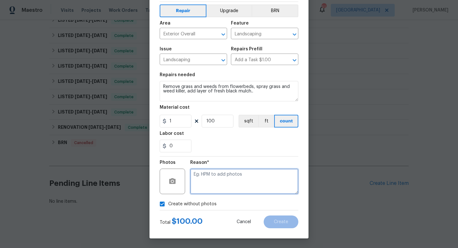
click at [216, 181] on textarea at bounding box center [244, 180] width 108 height 25
type textarea "w"
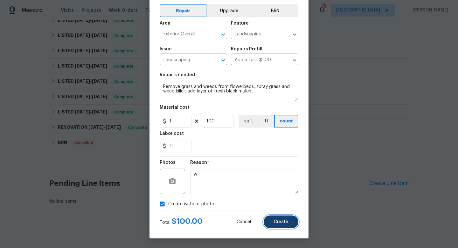
click at [269, 219] on button "Create" at bounding box center [281, 221] width 35 height 13
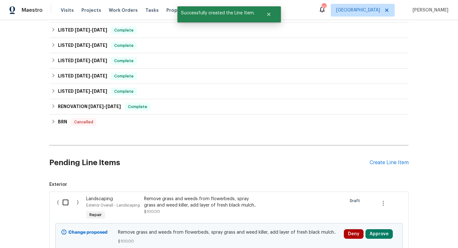
scroll to position [206, 0]
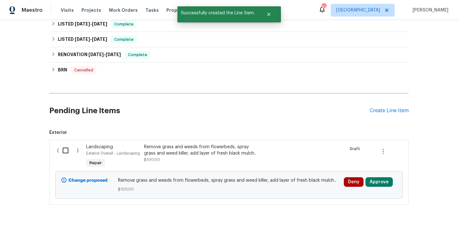
click at [67, 152] on input "checkbox" at bounding box center [68, 150] width 18 height 13
checkbox input "true"
click at [412, 229] on span "Create Work Order" at bounding box center [422, 232] width 42 height 8
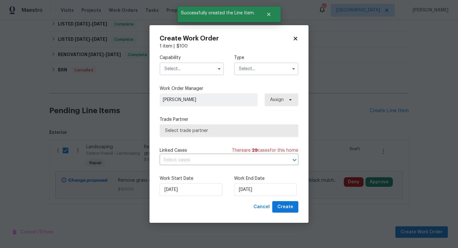
click at [188, 70] on input "text" at bounding box center [192, 68] width 64 height 13
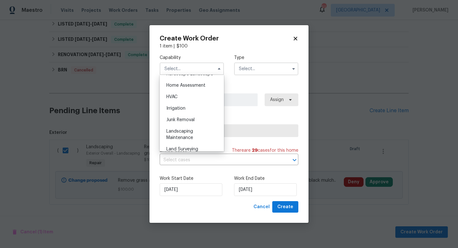
scroll to position [370, 0]
click at [188, 131] on span "Landscaping Maintenance" at bounding box center [179, 133] width 27 height 11
type input "Landscaping Maintenance"
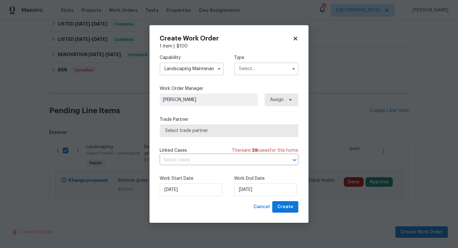
click at [250, 70] on input "text" at bounding box center [266, 68] width 64 height 13
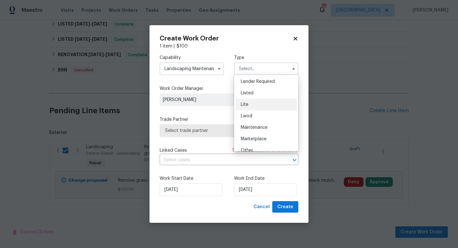
scroll to position [58, 0]
click at [258, 91] on div "Listed" at bounding box center [266, 92] width 61 height 11
type input "Listed"
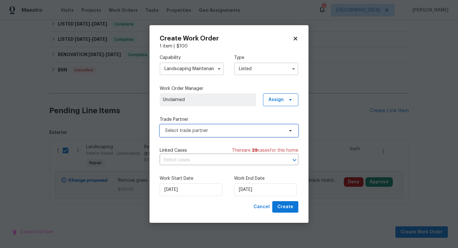
click at [208, 133] on span "Select trade partner" at bounding box center [224, 130] width 119 height 6
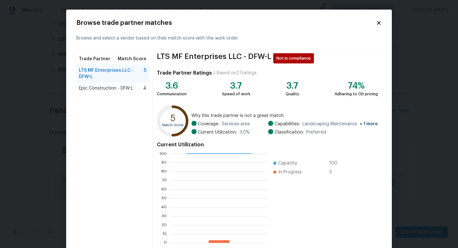
scroll to position [33, 0]
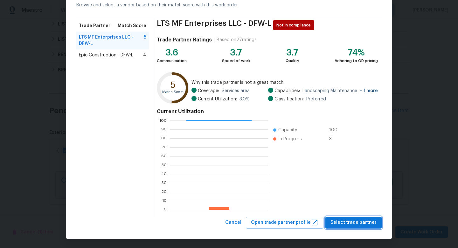
click at [335, 219] on span "Select trade partner" at bounding box center [354, 222] width 46 height 8
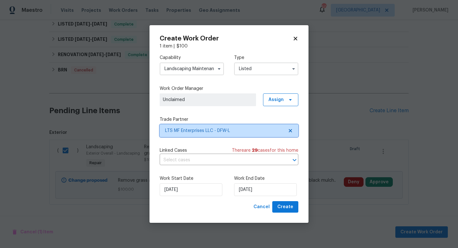
scroll to position [0, 0]
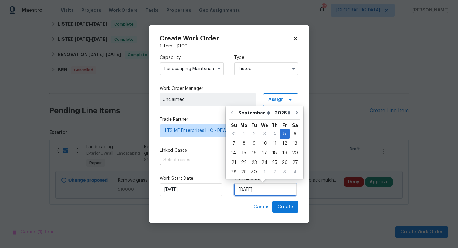
click at [263, 189] on input "[DATE]" at bounding box center [265, 189] width 63 height 13
click at [284, 143] on div "12" at bounding box center [285, 143] width 10 height 9
type input "[DATE]"
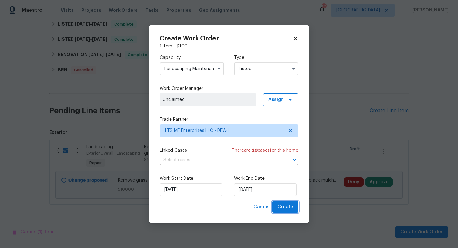
click at [282, 205] on span "Create" at bounding box center [286, 207] width 16 height 8
checkbox input "false"
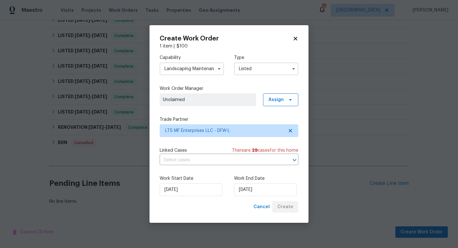
scroll to position [149, 0]
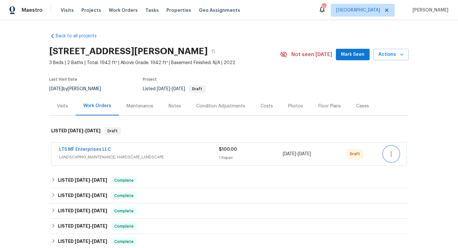
click at [392, 153] on icon "button" at bounding box center [392, 154] width 8 height 8
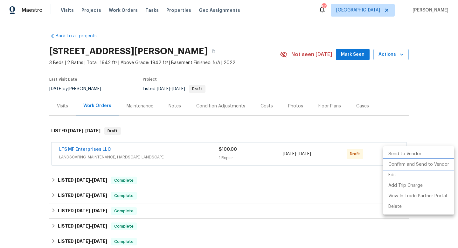
click at [393, 162] on li "Confirm and Send to Vendor" at bounding box center [419, 164] width 71 height 11
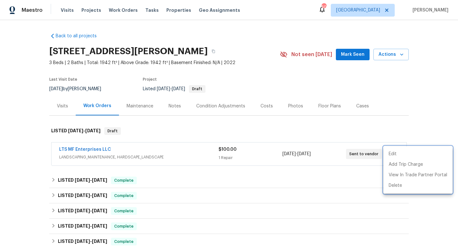
click at [392, 117] on div at bounding box center [229, 124] width 458 height 248
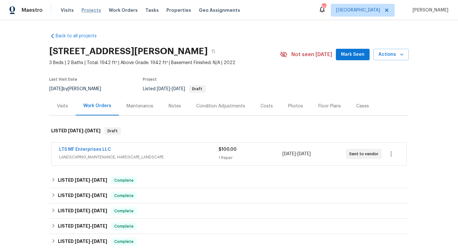
click at [87, 9] on span "Projects" at bounding box center [91, 10] width 20 height 6
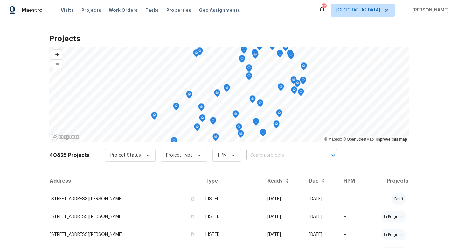
click at [271, 155] on input "text" at bounding box center [283, 155] width 73 height 10
type input "7576 king"
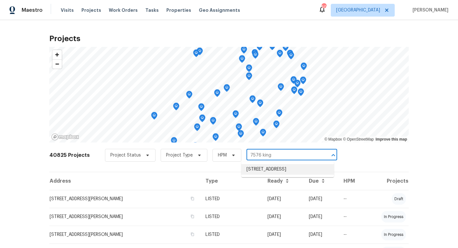
click at [275, 172] on li "[STREET_ADDRESS]" at bounding box center [288, 169] width 93 height 11
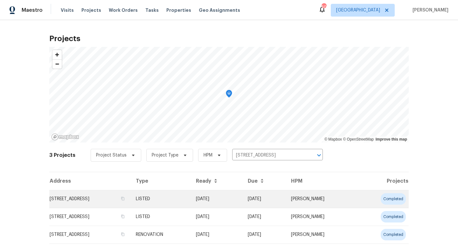
click at [243, 196] on td "07/30/25" at bounding box center [217, 199] width 52 height 18
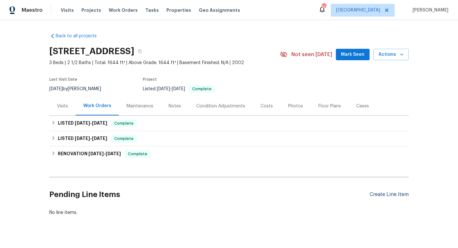
click at [375, 194] on div "Create Line Item" at bounding box center [389, 194] width 39 height 6
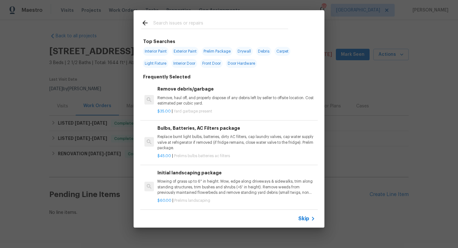
click at [302, 216] on span "Skip" at bounding box center [304, 218] width 11 height 6
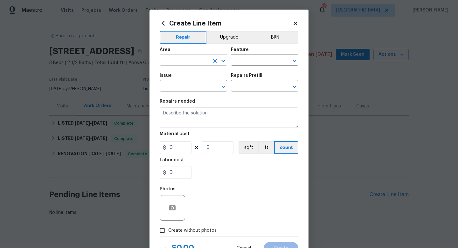
click at [180, 57] on input "text" at bounding box center [185, 61] width 50 height 10
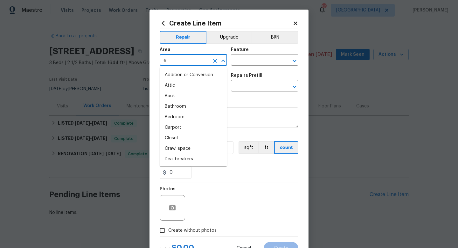
type input "x"
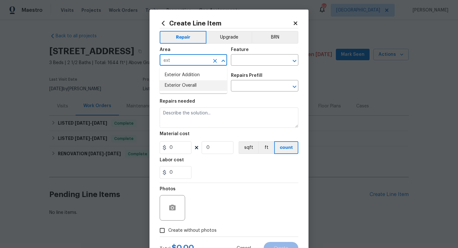
click at [194, 89] on li "Exterior Overall" at bounding box center [193, 85] width 67 height 11
type input "Exterior Overall"
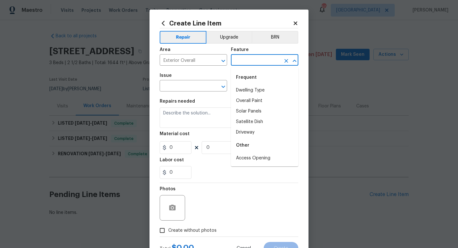
click at [247, 62] on input "text" at bounding box center [256, 61] width 50 height 10
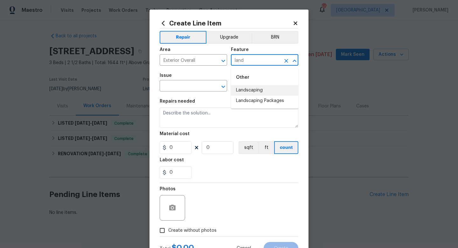
click at [253, 89] on li "Landscaping" at bounding box center [264, 90] width 67 height 11
type input "Landscaping"
click at [198, 89] on input "text" at bounding box center [185, 86] width 50 height 10
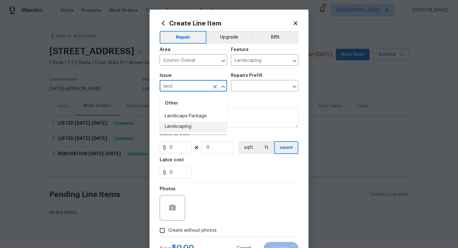
click at [197, 125] on li "Landscaping" at bounding box center [193, 126] width 67 height 11
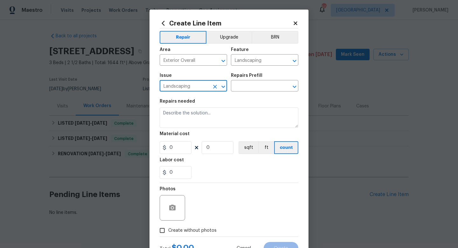
type input "Landscaping"
click at [239, 92] on div "Issue Landscaping ​ Repairs Prefill ​" at bounding box center [229, 82] width 139 height 26
click at [241, 88] on input "text" at bounding box center [256, 86] width 50 height 10
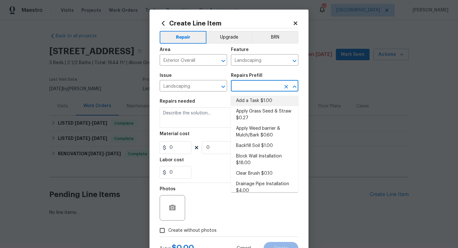
click at [242, 100] on li "Add a Task $1.00" at bounding box center [264, 100] width 67 height 11
type input "Add a Task $1.00"
type textarea "HPM to detail"
type input "1"
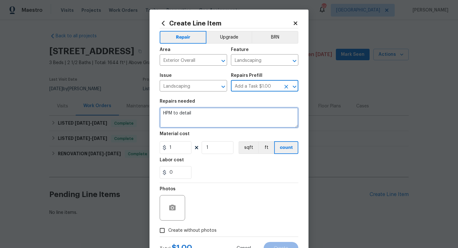
click at [219, 115] on textarea "HPM to detail" at bounding box center [229, 117] width 139 height 20
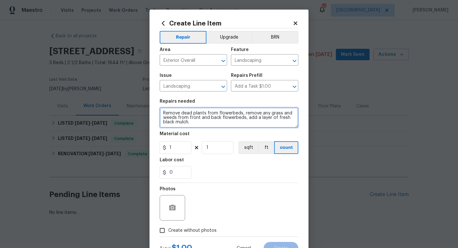
type textarea "Remove dead plants from flowerbeds, remove any grass and weeds from front and b…"
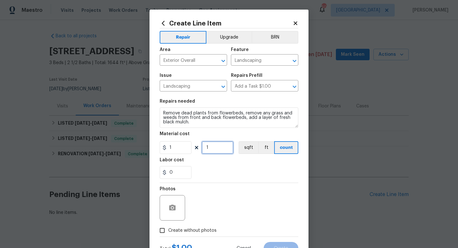
click at [216, 149] on input "1" at bounding box center [218, 147] width 32 height 13
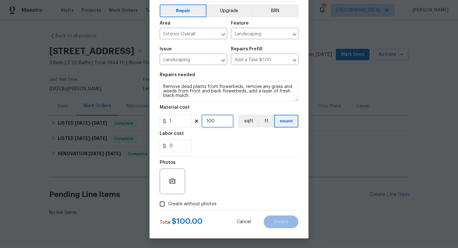
type input "100"
click at [201, 206] on span "Create without photos" at bounding box center [192, 204] width 48 height 7
click at [168, 206] on input "Create without photos" at bounding box center [162, 204] width 12 height 12
checkbox input "true"
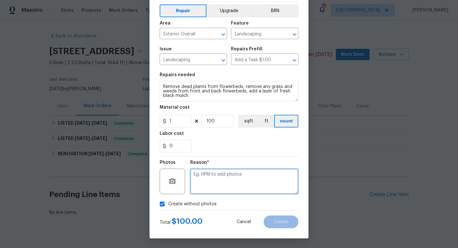
click at [224, 180] on textarea at bounding box center [244, 180] width 108 height 25
type textarea "w"
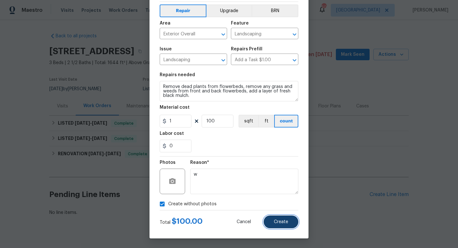
click at [286, 224] on button "Create" at bounding box center [281, 221] width 35 height 13
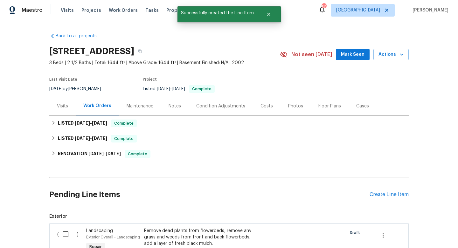
scroll to position [90, 0]
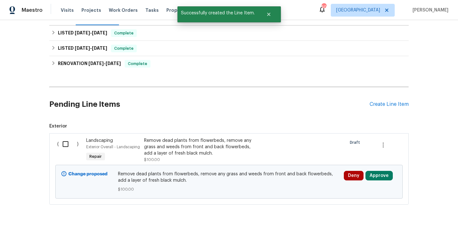
click at [66, 145] on input "checkbox" at bounding box center [68, 143] width 18 height 13
checkbox input "true"
click at [410, 229] on span "Create Work Order" at bounding box center [422, 232] width 42 height 8
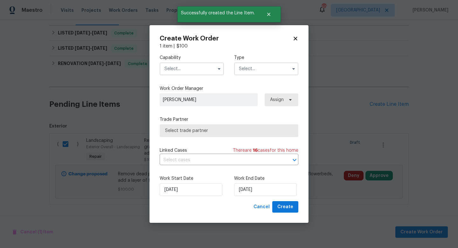
click at [184, 70] on input "text" at bounding box center [192, 68] width 64 height 13
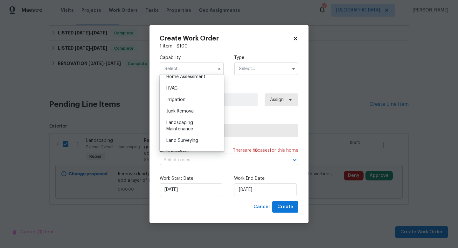
scroll to position [379, 0]
click at [186, 121] on span "Landscaping Maintenance" at bounding box center [179, 125] width 27 height 11
type input "Landscaping Maintenance"
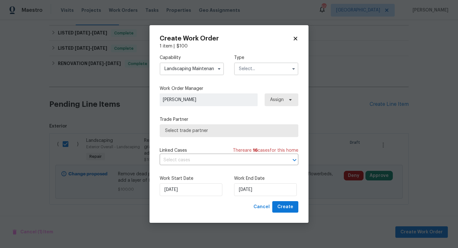
click at [262, 67] on input "text" at bounding box center [266, 68] width 64 height 13
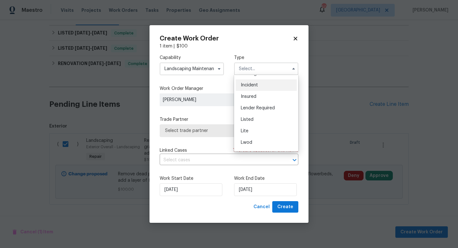
scroll to position [41, 0]
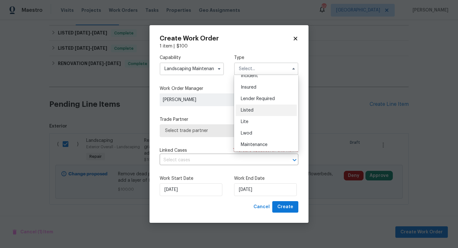
click at [259, 109] on div "Listed" at bounding box center [266, 109] width 61 height 11
type input "Listed"
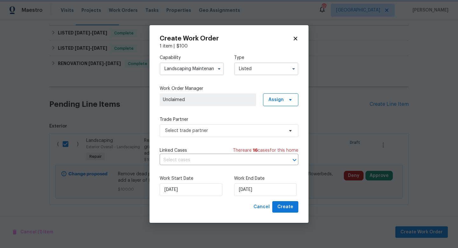
scroll to position [0, 0]
click at [217, 132] on span "Select trade partner" at bounding box center [224, 130] width 119 height 6
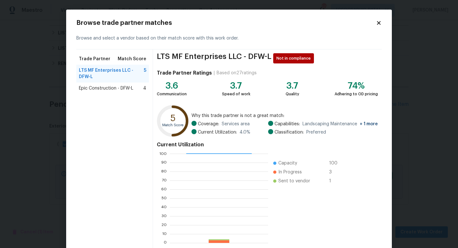
scroll to position [33, 0]
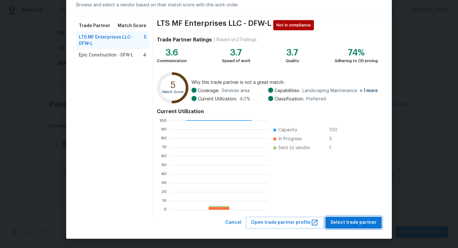
click at [342, 220] on span "Select trade partner" at bounding box center [354, 222] width 46 height 8
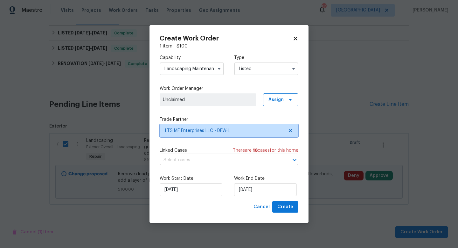
scroll to position [0, 0]
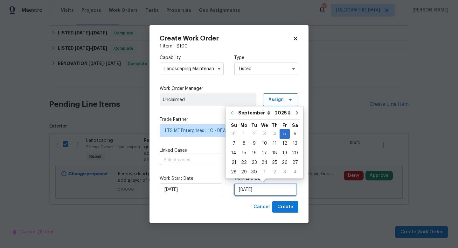
click at [257, 187] on input "[DATE]" at bounding box center [265, 189] width 63 height 13
click at [281, 145] on div "12" at bounding box center [285, 143] width 10 height 9
type input "[DATE]"
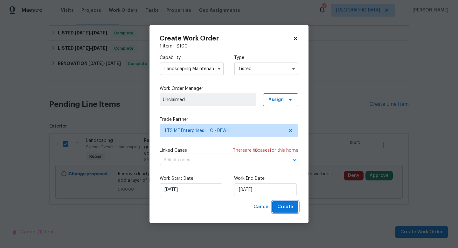
click at [286, 208] on span "Create" at bounding box center [286, 207] width 16 height 8
checkbox input "false"
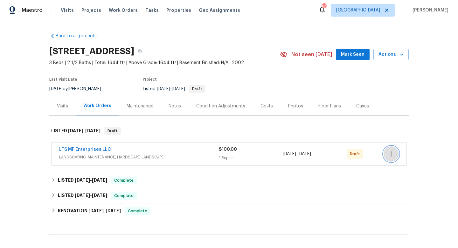
click at [391, 154] on icon "button" at bounding box center [392, 154] width 8 height 8
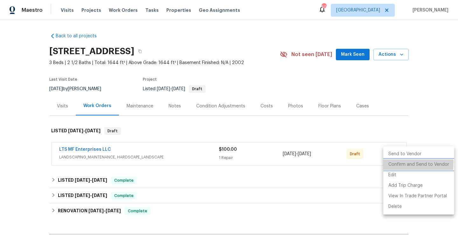
click at [391, 163] on li "Confirm and Send to Vendor" at bounding box center [419, 164] width 71 height 11
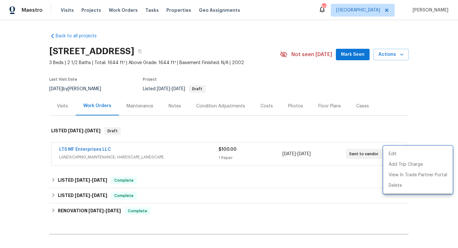
click at [392, 126] on div at bounding box center [229, 124] width 458 height 248
